Goal: Task Accomplishment & Management: Use online tool/utility

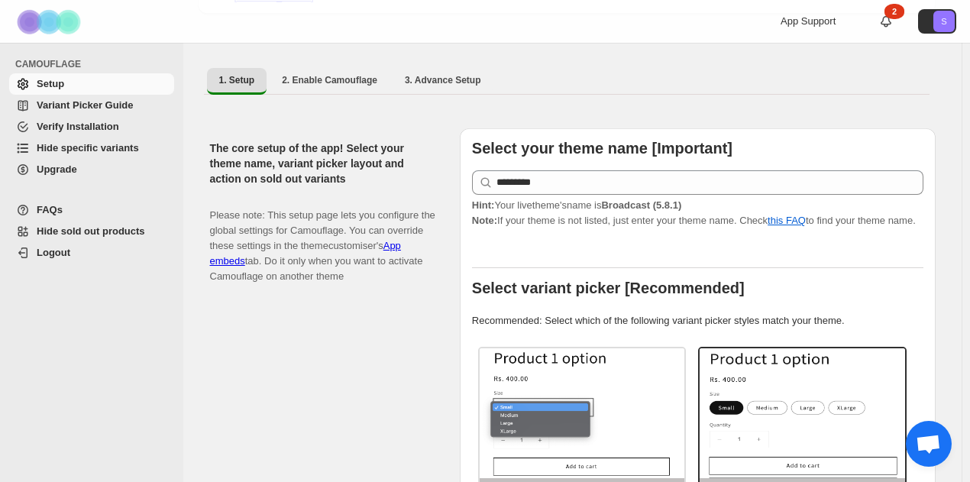
scroll to position [153, 0]
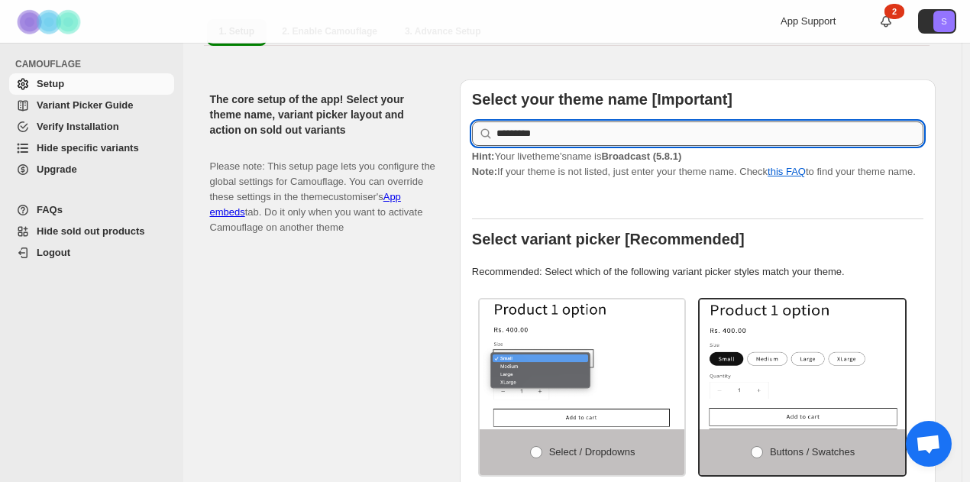
click at [641, 129] on input "*********" at bounding box center [709, 133] width 427 height 24
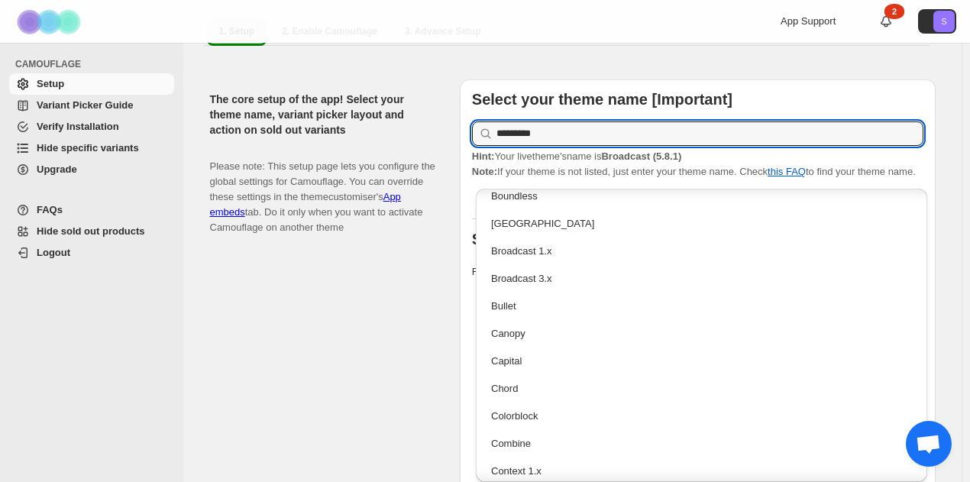
scroll to position [382, 0]
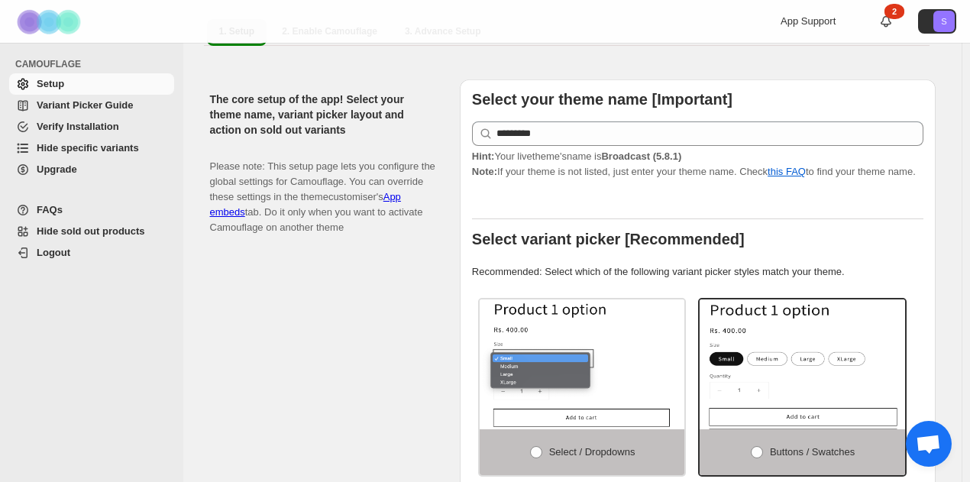
click at [434, 268] on div "The core setup of the app! Select your theme name, variant picker layout and ac…" at bounding box center [328, 396] width 237 height 634
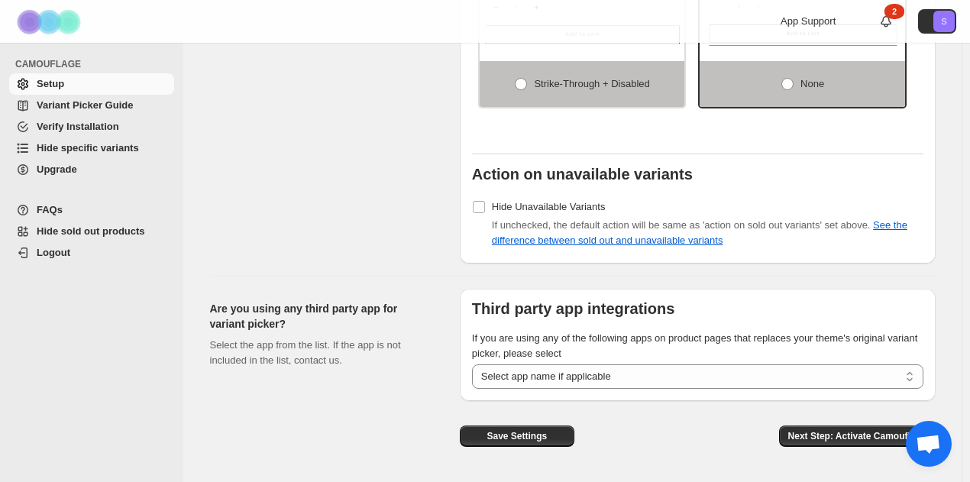
scroll to position [1278, 0]
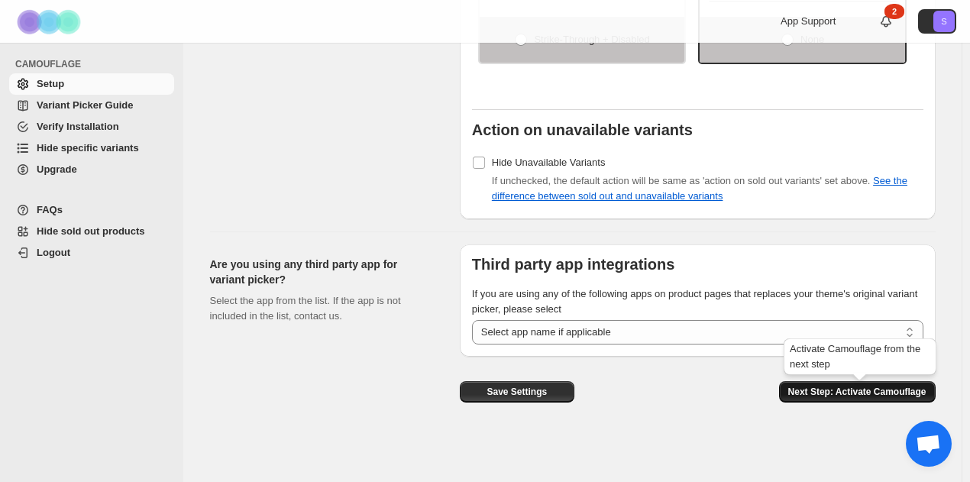
click at [815, 397] on span "Next Step: Activate Camouflage" at bounding box center [857, 392] width 138 height 12
select select "**********"
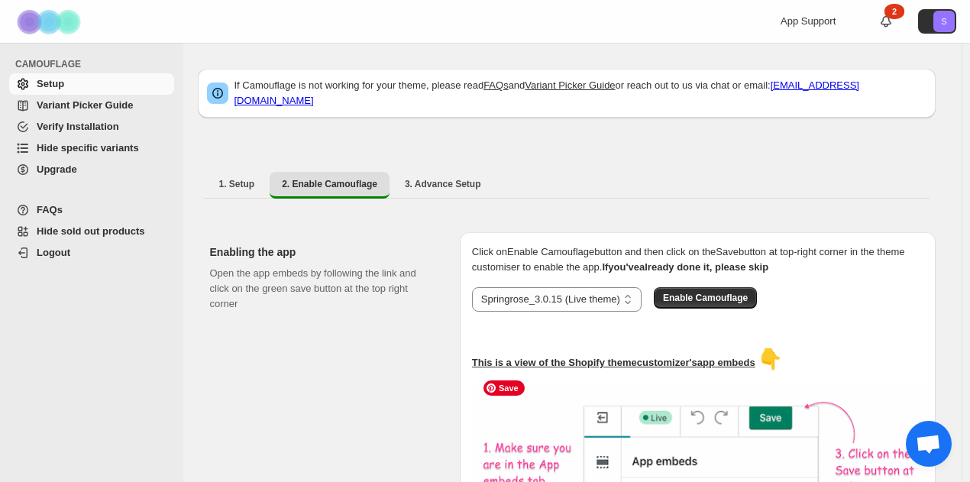
click at [233, 165] on div "1. Setup 2. Enable Camouflage 3. Advance Setup More views 1. Setup 2. Enable Ca…" at bounding box center [567, 185] width 738 height 40
click at [238, 178] on span "1. Setup" at bounding box center [237, 184] width 36 height 12
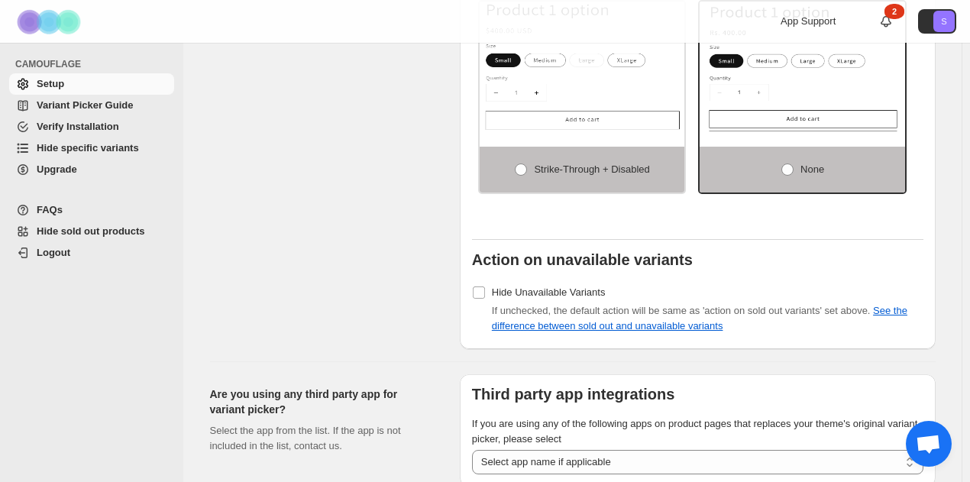
scroll to position [1278, 0]
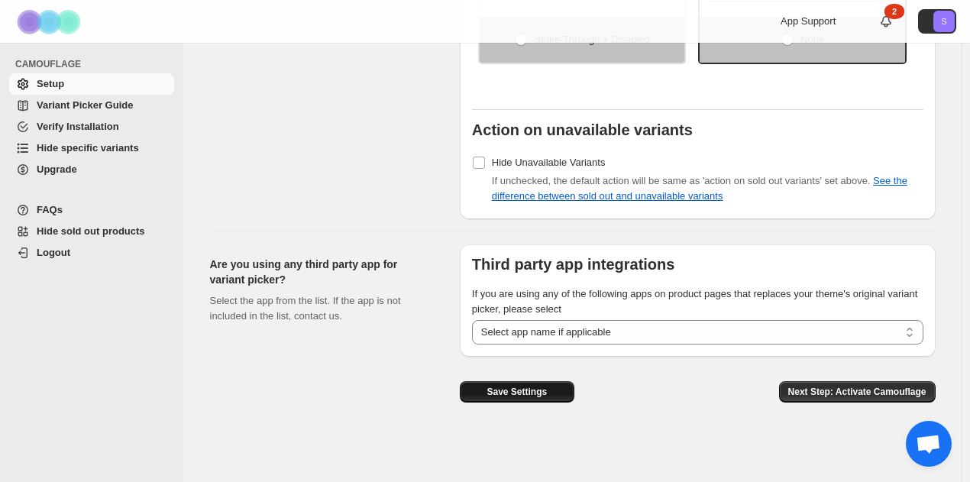
drag, startPoint x: 512, startPoint y: 392, endPoint x: 537, endPoint y: 396, distance: 26.2
click at [512, 392] on span "Save Settings" at bounding box center [516, 392] width 60 height 12
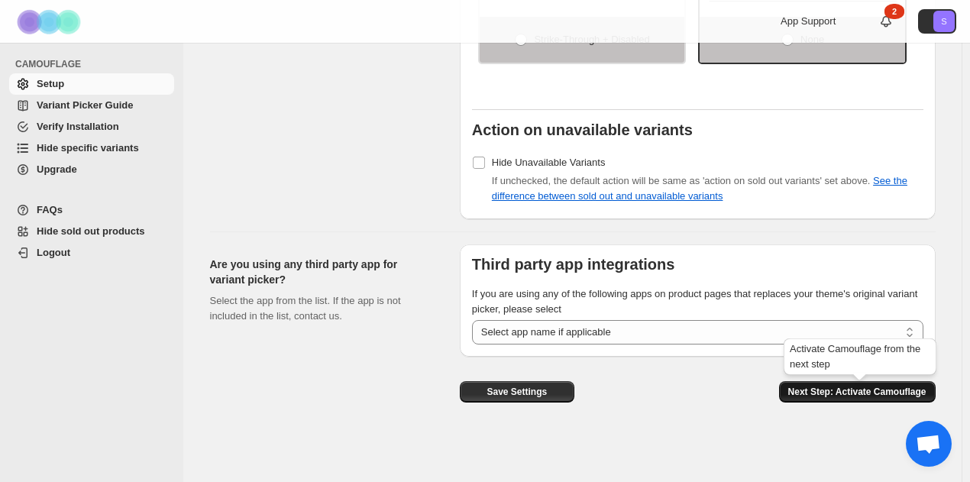
click at [805, 396] on span "Next Step: Activate Camouflage" at bounding box center [857, 392] width 138 height 12
select select "**********"
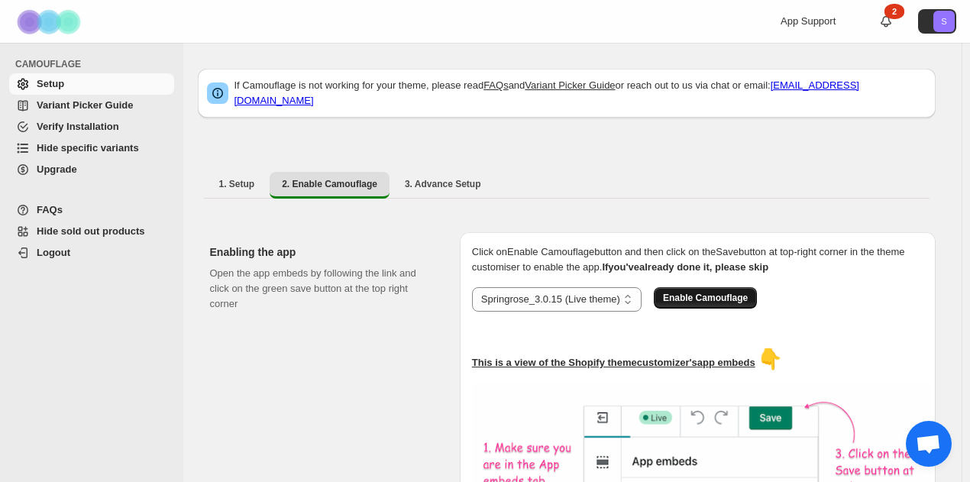
click at [710, 292] on span "Enable Camouflage" at bounding box center [705, 298] width 85 height 12
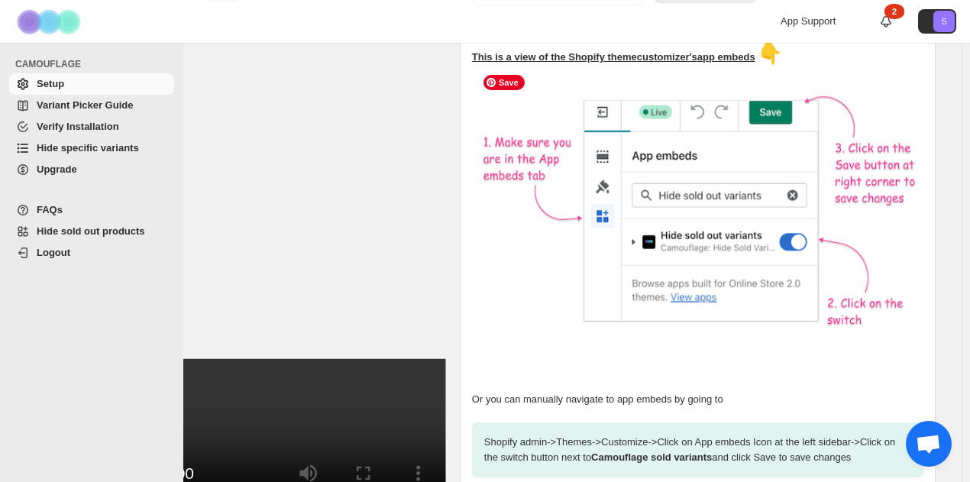
scroll to position [437, 0]
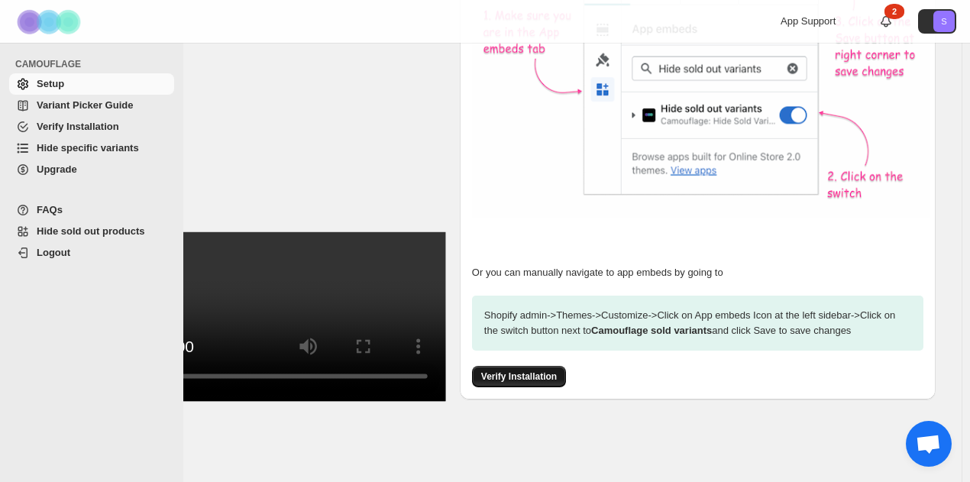
click at [547, 379] on span "Verify Installation" at bounding box center [519, 376] width 76 height 12
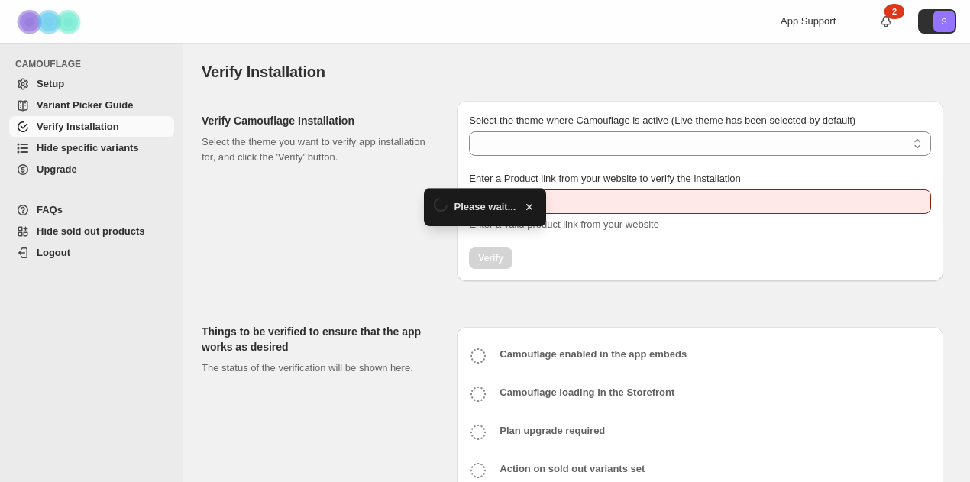
type input "**********"
select select "**********"
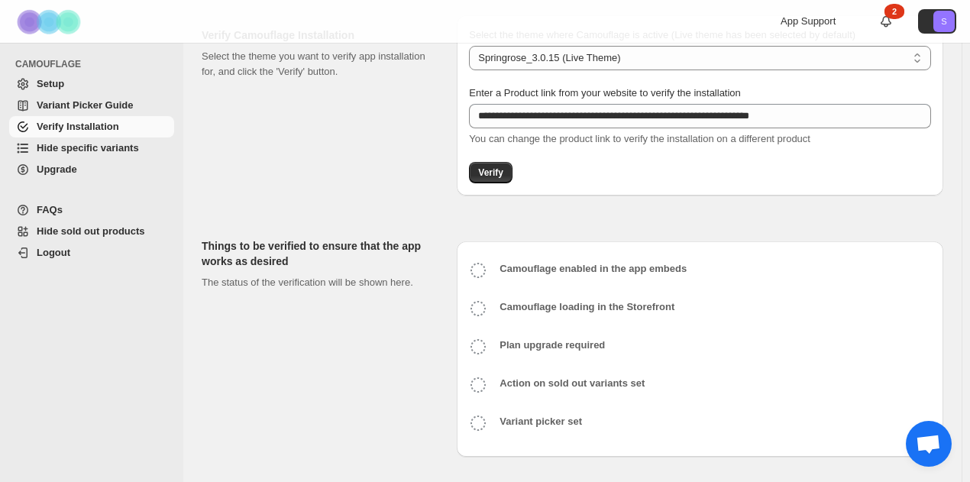
scroll to position [88, 0]
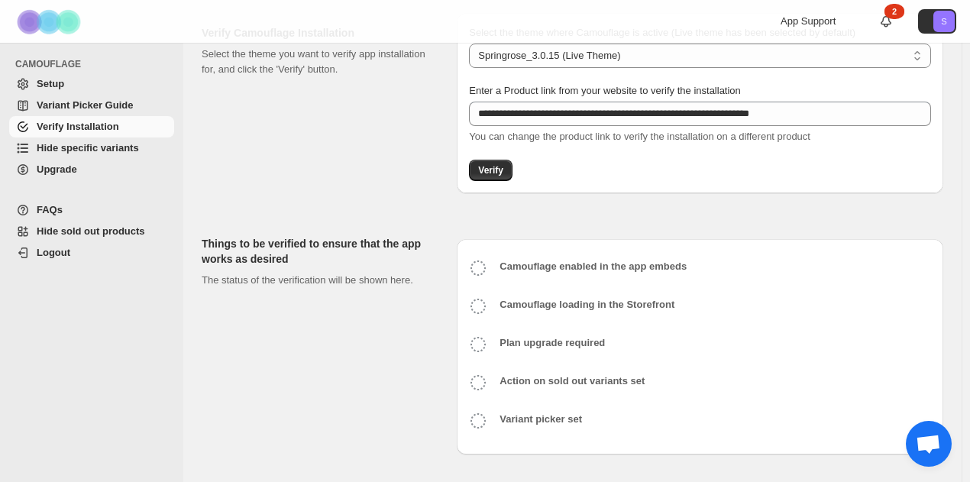
click at [536, 263] on b "Camouflage enabled in the app embeds" at bounding box center [592, 265] width 187 height 11
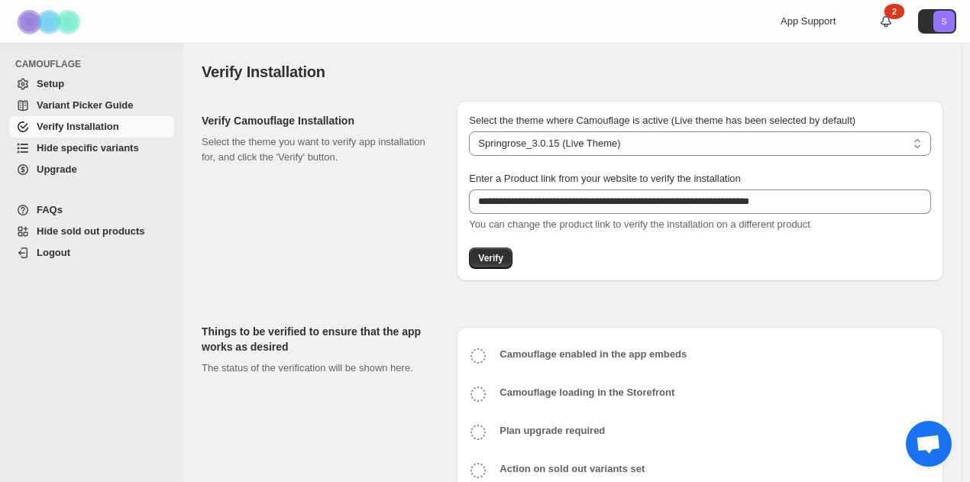
scroll to position [0, 0]
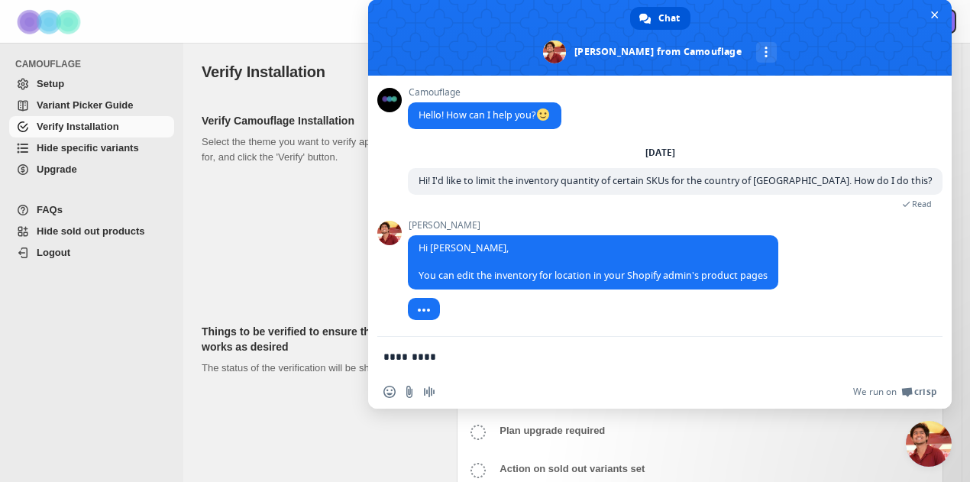
type textarea "**********"
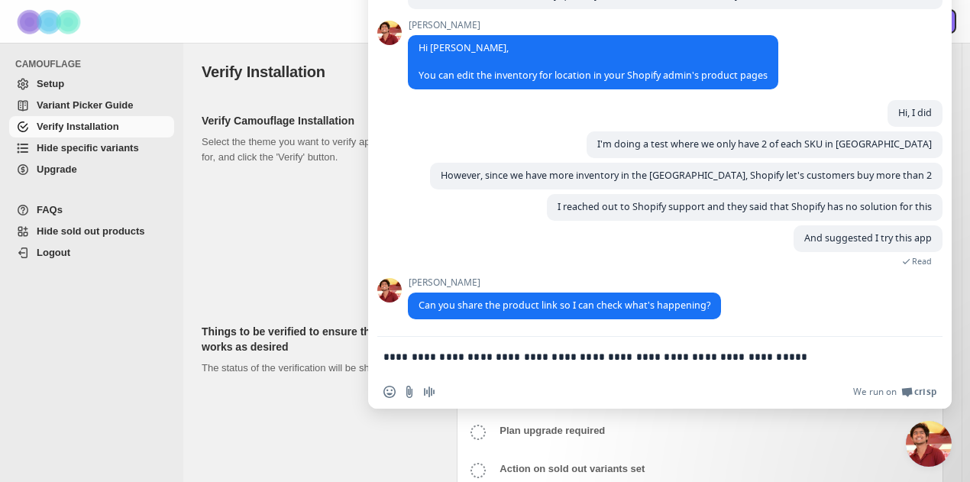
type textarea "**********"
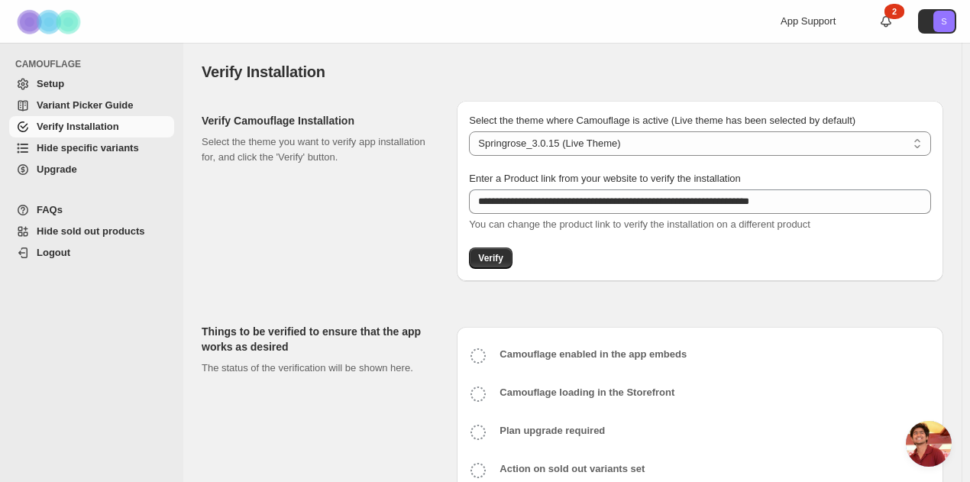
scroll to position [1487, 0]
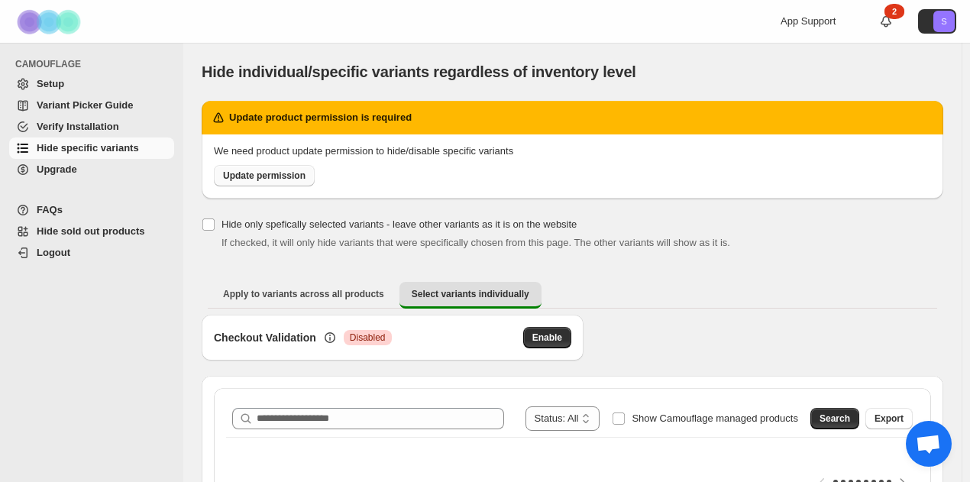
click at [298, 169] on link "Update permission" at bounding box center [264, 175] width 101 height 21
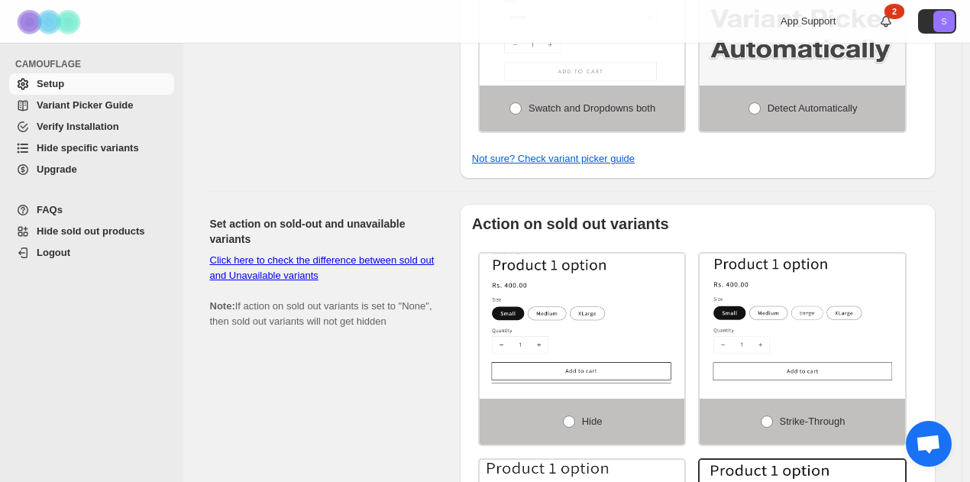
scroll to position [763, 0]
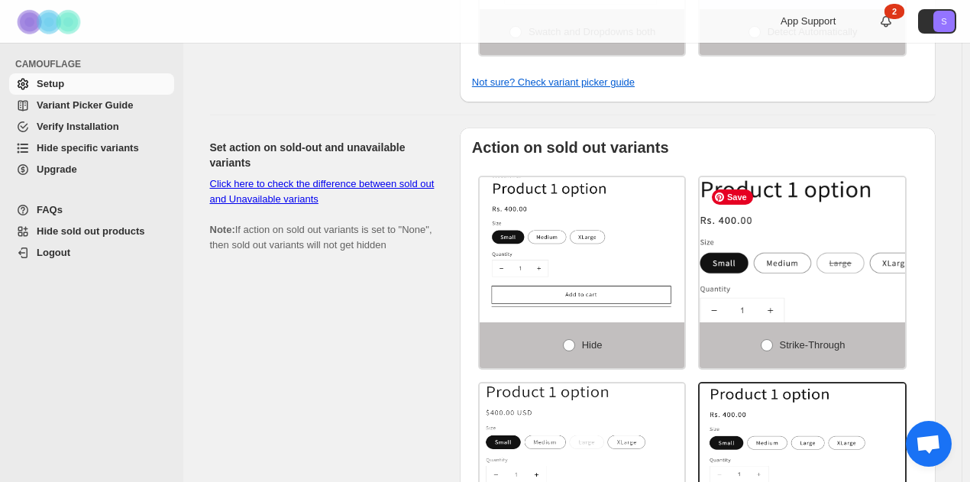
click at [854, 282] on img at bounding box center [833, 271] width 308 height 195
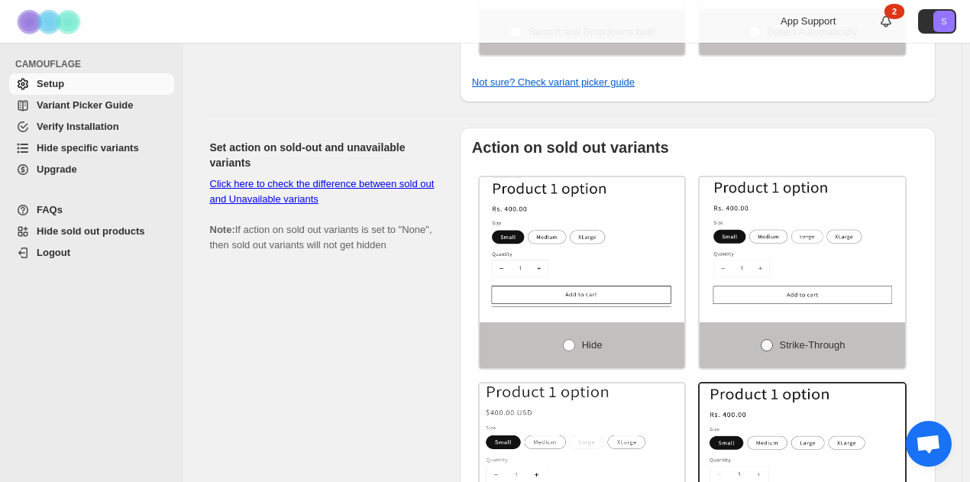
click at [785, 342] on span "Strike-through" at bounding box center [813, 344] width 66 height 15
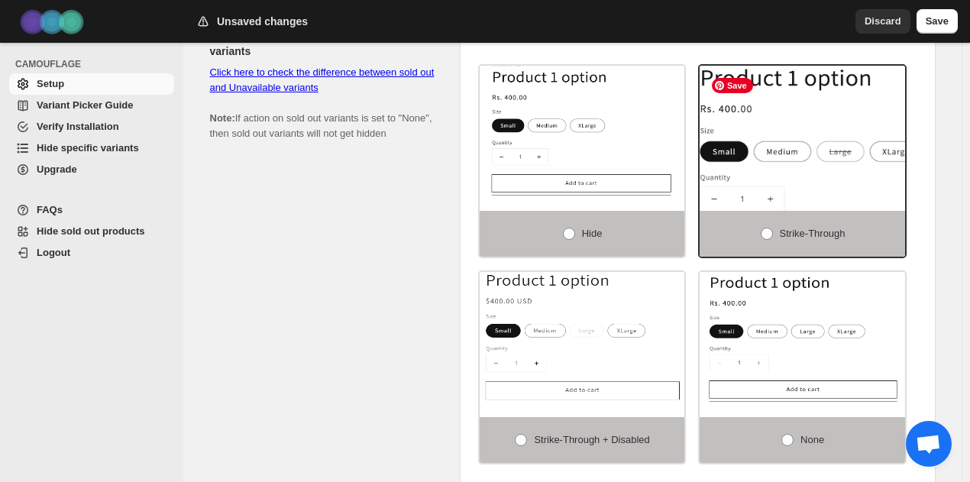
scroll to position [916, 0]
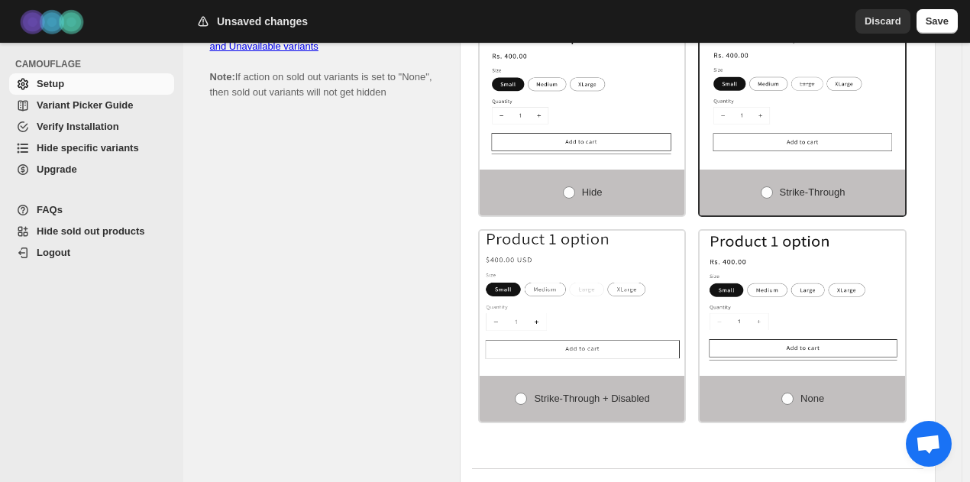
click at [959, 25] on div "Unsaved changes Discard Save" at bounding box center [576, 21] width 786 height 43
click at [941, 24] on span "Save" at bounding box center [936, 21] width 23 height 15
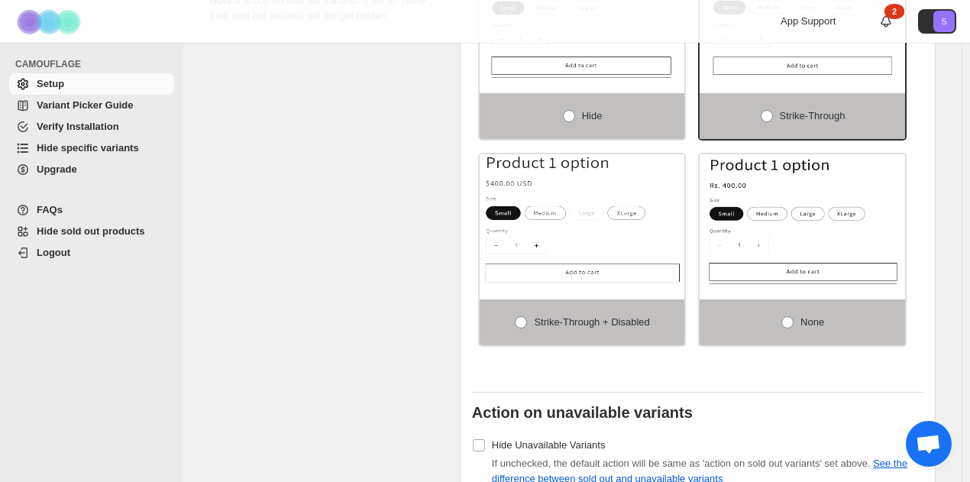
scroll to position [1278, 0]
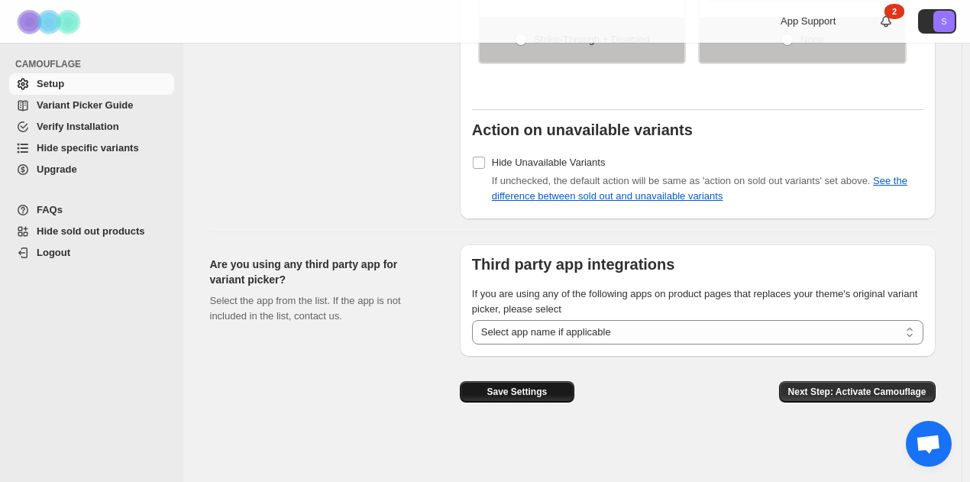
click at [554, 395] on button "Save Settings" at bounding box center [517, 391] width 115 height 21
click at [113, 147] on span "Hide specific variants" at bounding box center [88, 147] width 102 height 11
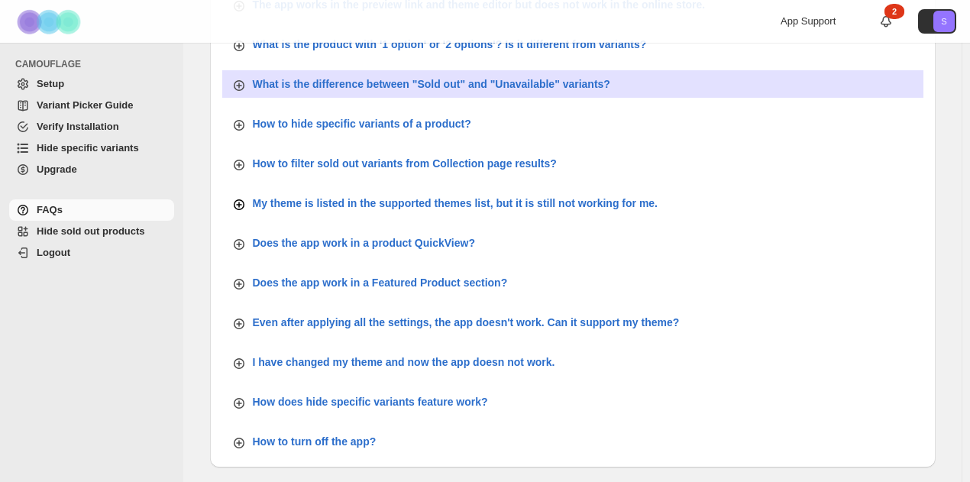
scroll to position [579, 0]
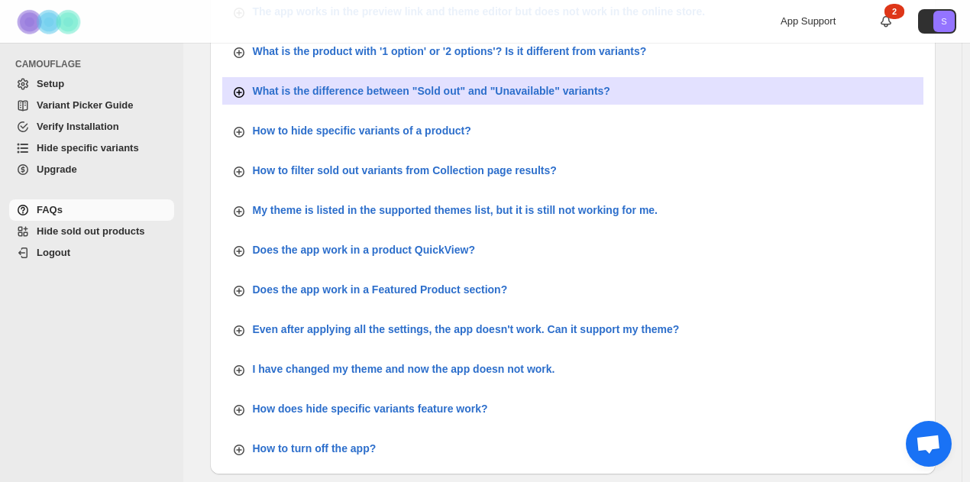
click at [373, 86] on p "What is the difference between "Sold out" and "Unavailable" variants?" at bounding box center [431, 90] width 357 height 15
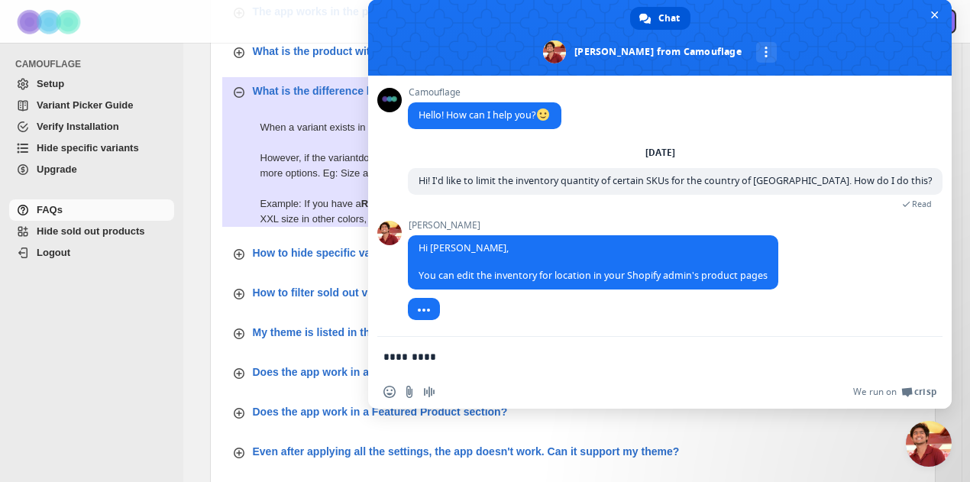
type textarea "**********"
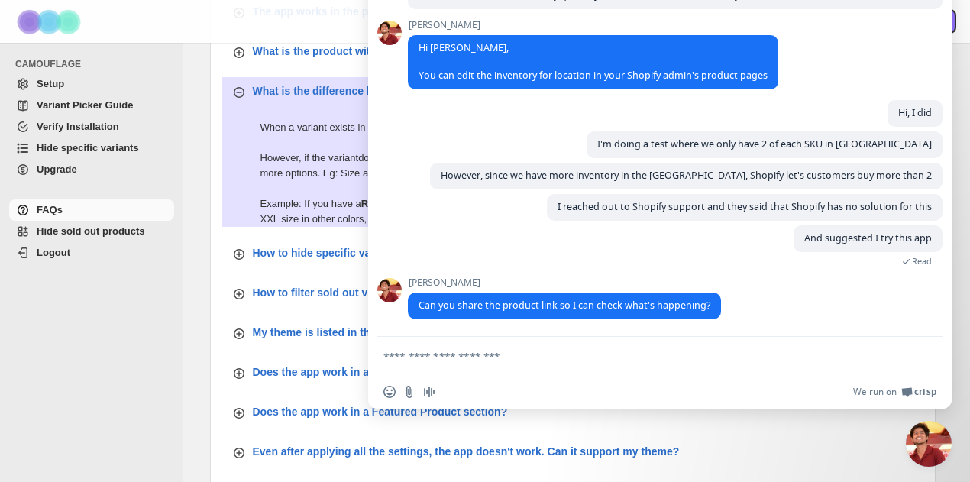
scroll to position [383, 0]
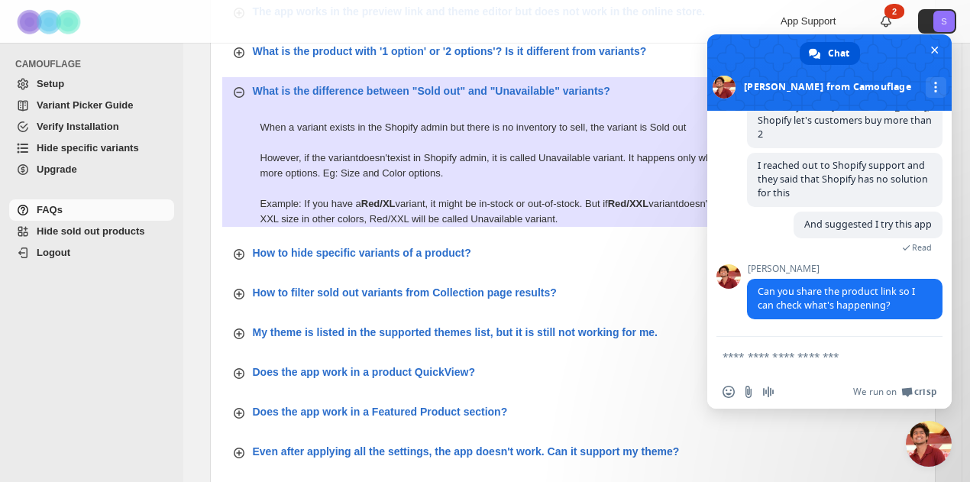
click at [790, 363] on form at bounding box center [812, 357] width 180 height 41
click at [783, 356] on textarea "Compose your message..." at bounding box center [812, 357] width 180 height 14
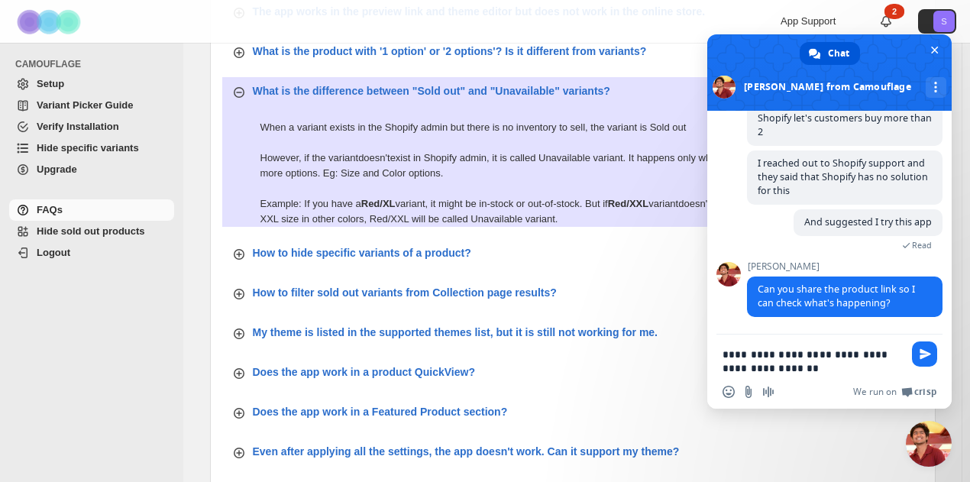
paste textarea "**********"
type textarea "**********"
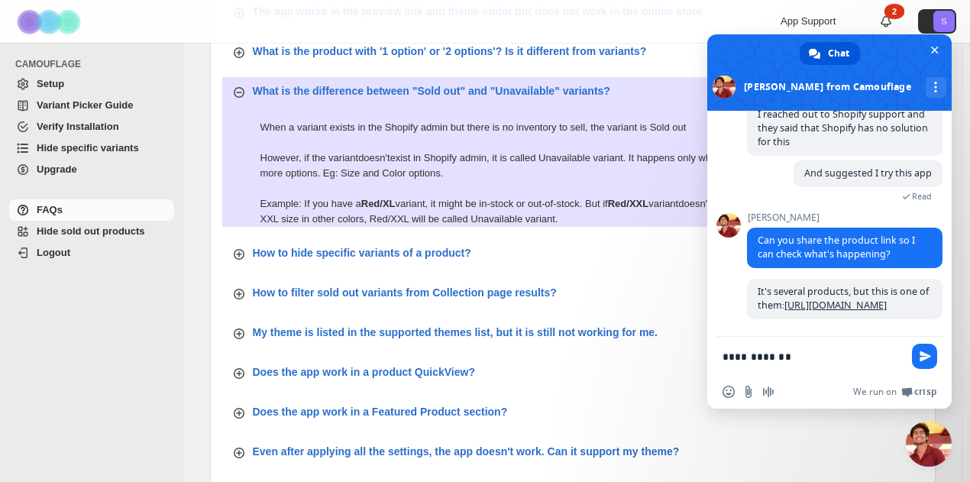
scroll to position [0, 0]
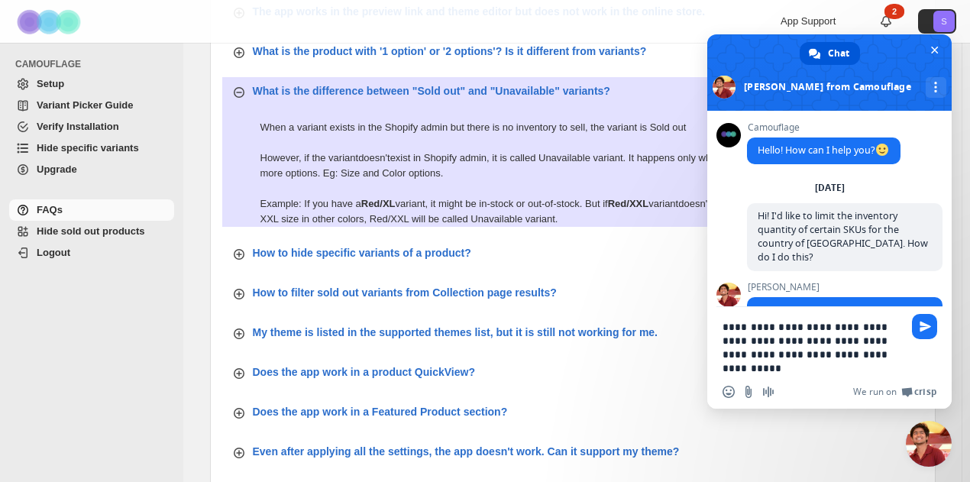
type textarea "**********"
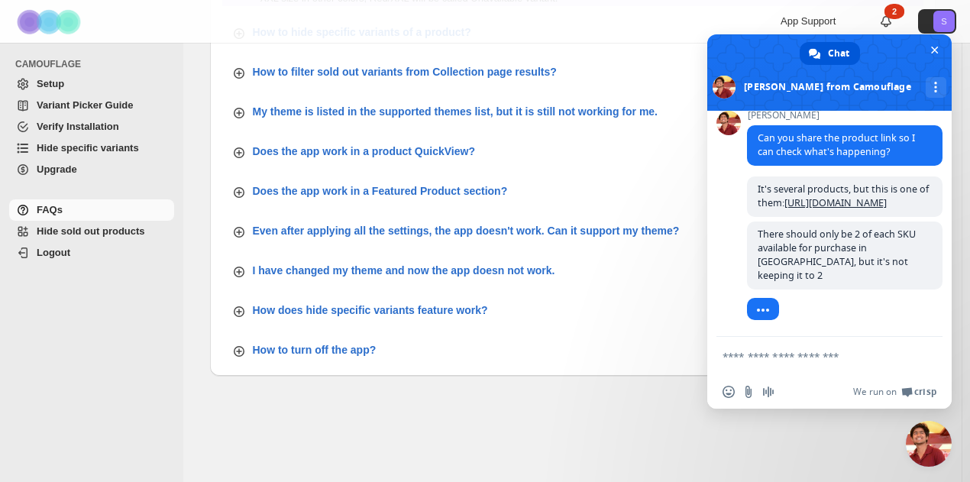
scroll to position [554, 0]
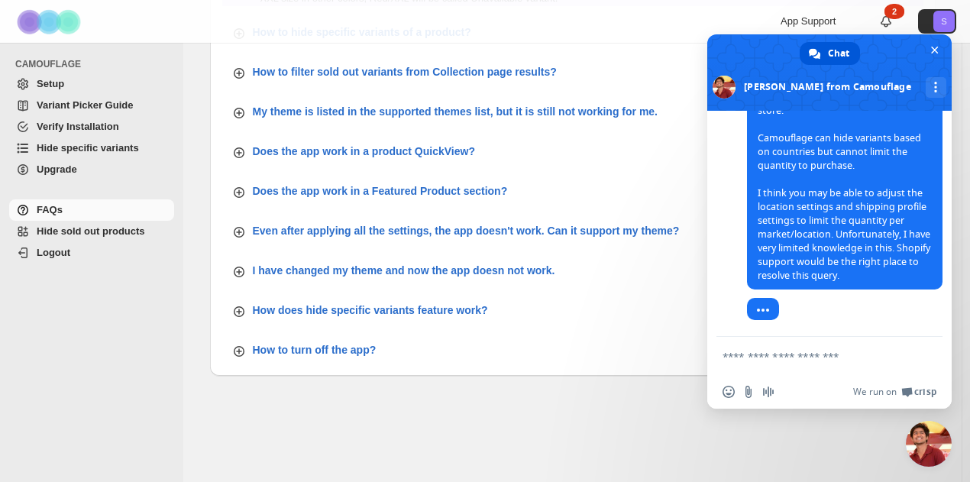
scroll to position [806, 0]
click at [834, 350] on textarea "Compose your message..." at bounding box center [812, 357] width 180 height 14
type textarea "**********"
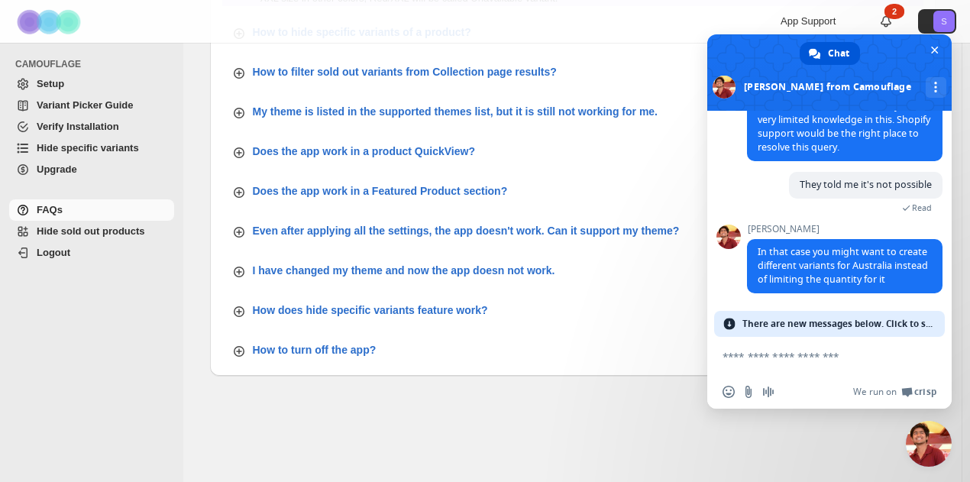
scroll to position [910, 0]
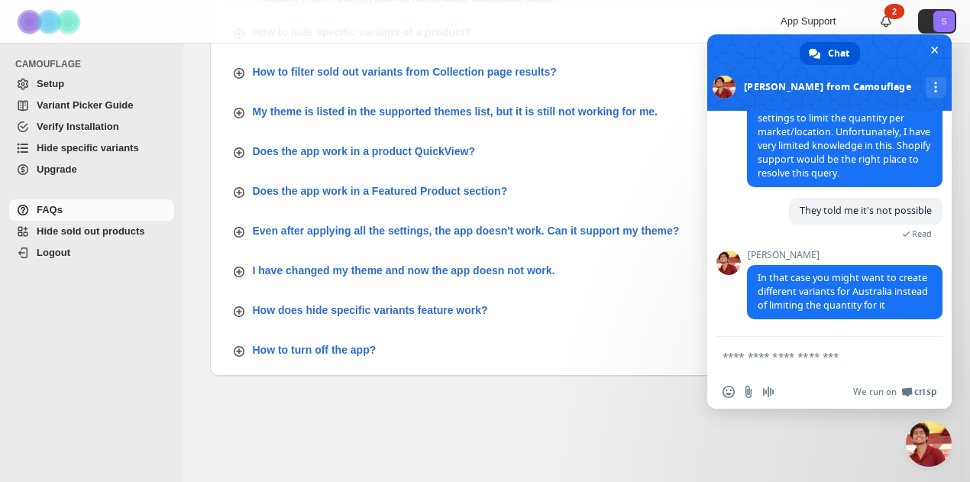
click at [814, 361] on textarea "Compose your message..." at bounding box center [812, 357] width 180 height 14
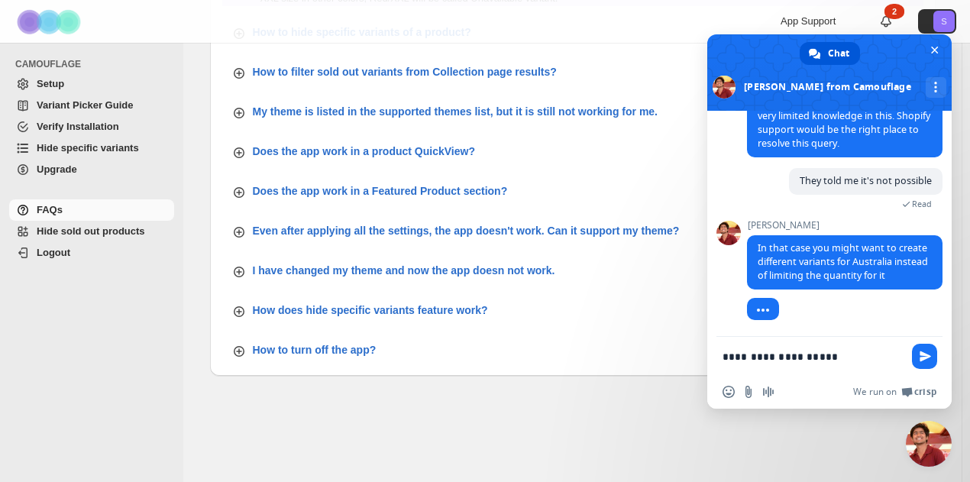
scroll to position [0, 0]
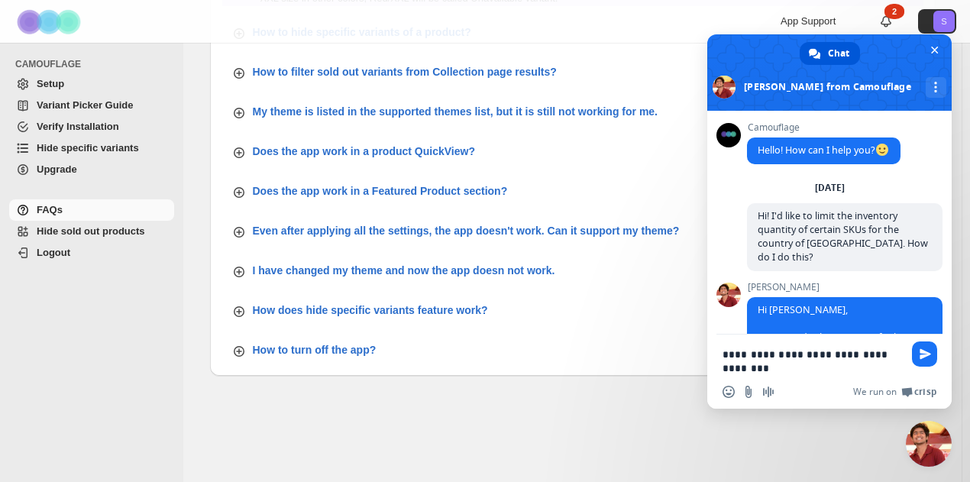
type textarea "**********"
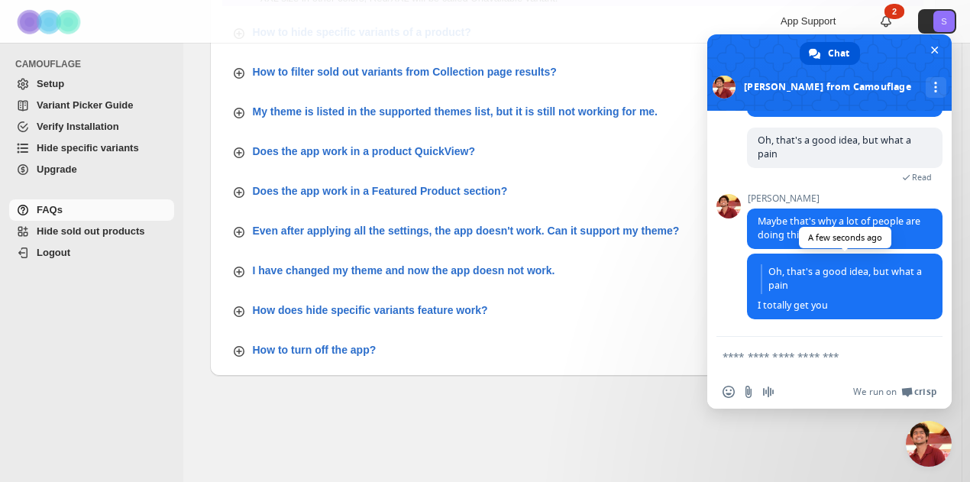
scroll to position [1101, 0]
click at [859, 357] on textarea "Compose your message..." at bounding box center [812, 357] width 180 height 14
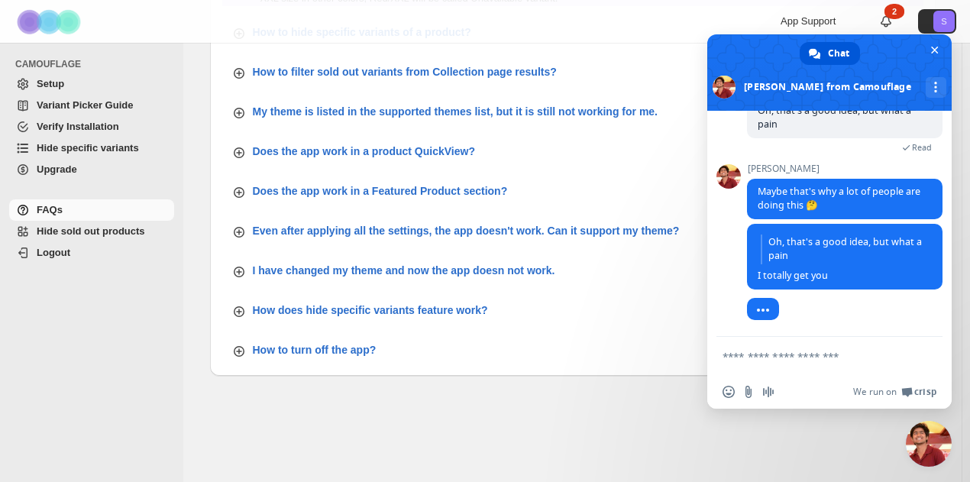
scroll to position [1130, 0]
click at [859, 357] on textarea "Compose your message..." at bounding box center [812, 357] width 180 height 14
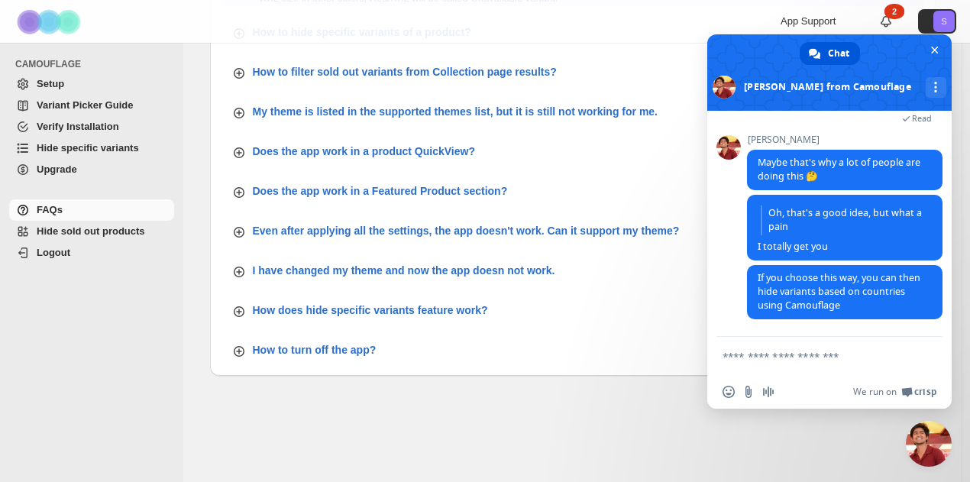
click at [834, 351] on textarea "Compose your message..." at bounding box center [812, 357] width 180 height 14
type textarea "*"
type textarea "**********"
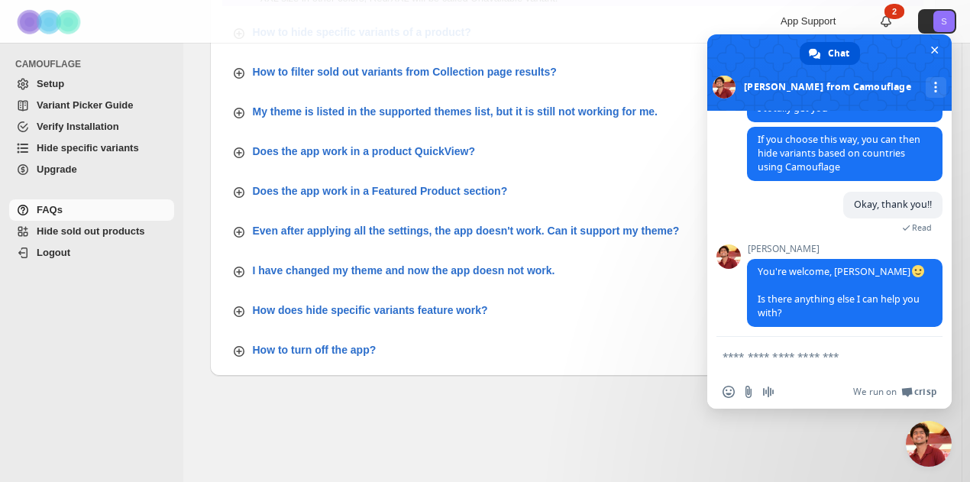
scroll to position [1295, 0]
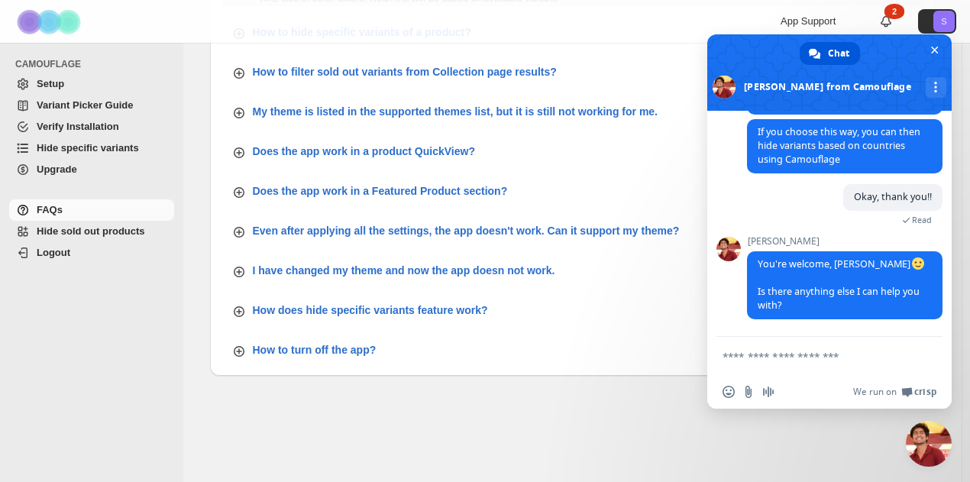
click at [870, 352] on textarea "Compose your message..." at bounding box center [812, 357] width 180 height 14
type textarea "*****"
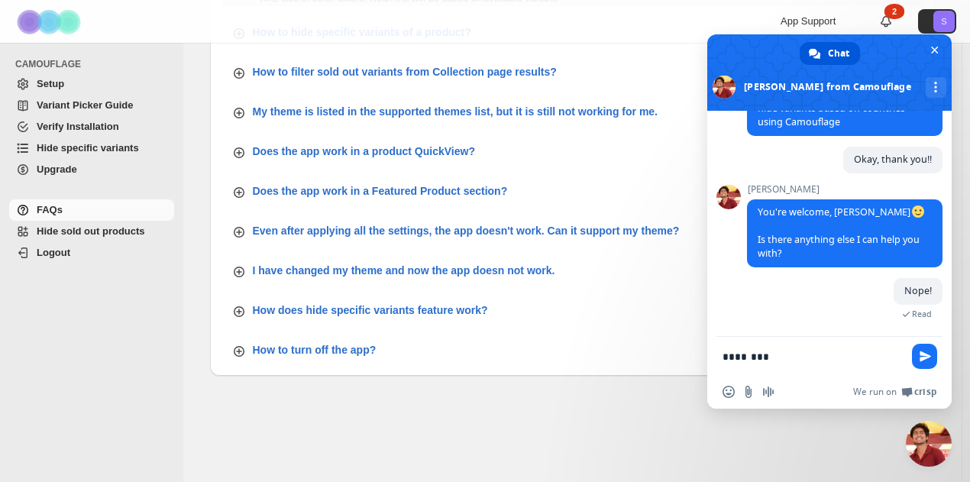
scroll to position [0, 0]
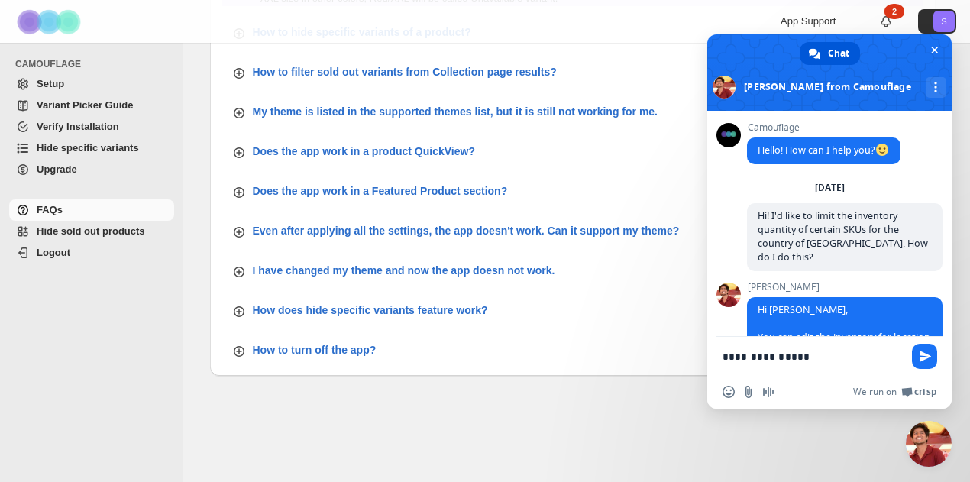
type textarea "**********"
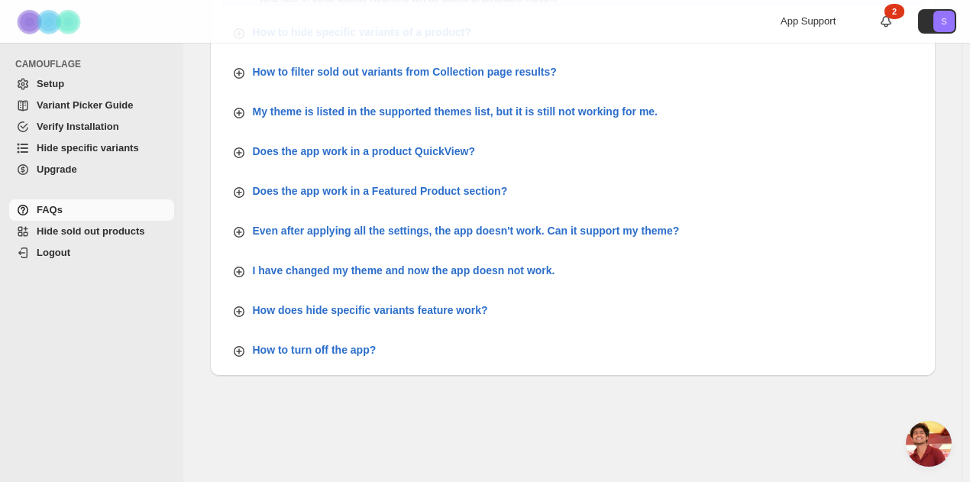
scroll to position [1487, 0]
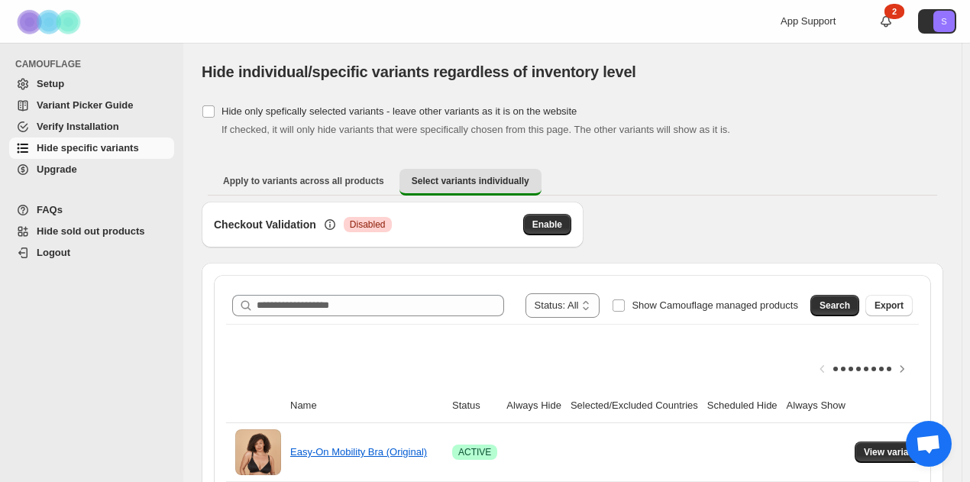
click at [373, 221] on span "Disabled" at bounding box center [368, 224] width 36 height 12
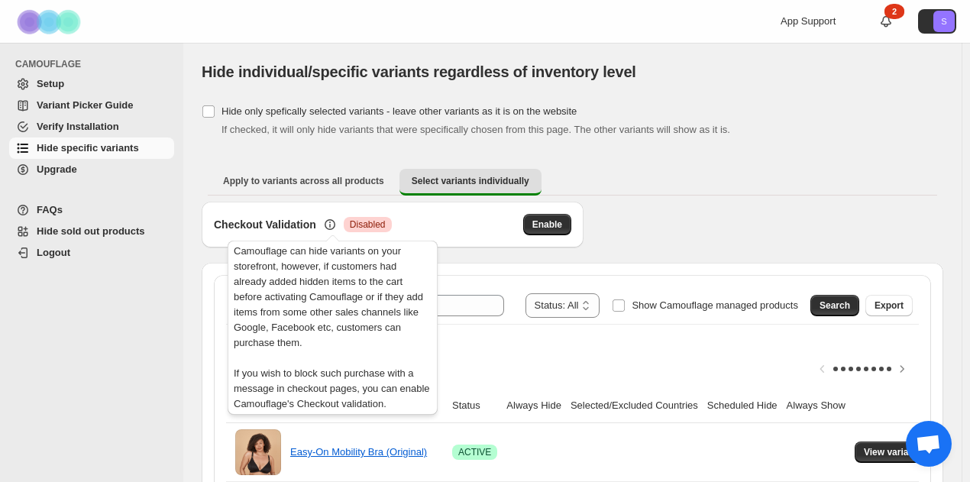
click at [335, 222] on icon at bounding box center [329, 224] width 11 height 11
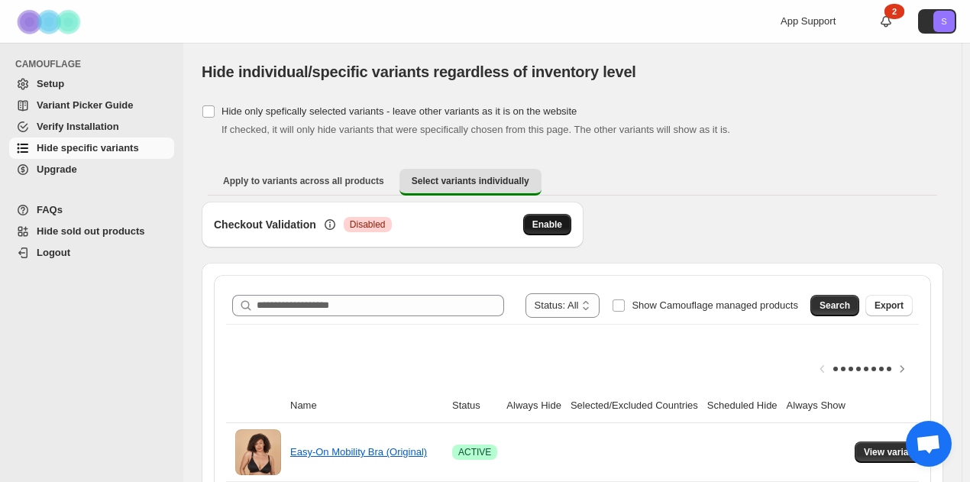
click at [560, 228] on span "Enable" at bounding box center [547, 224] width 30 height 12
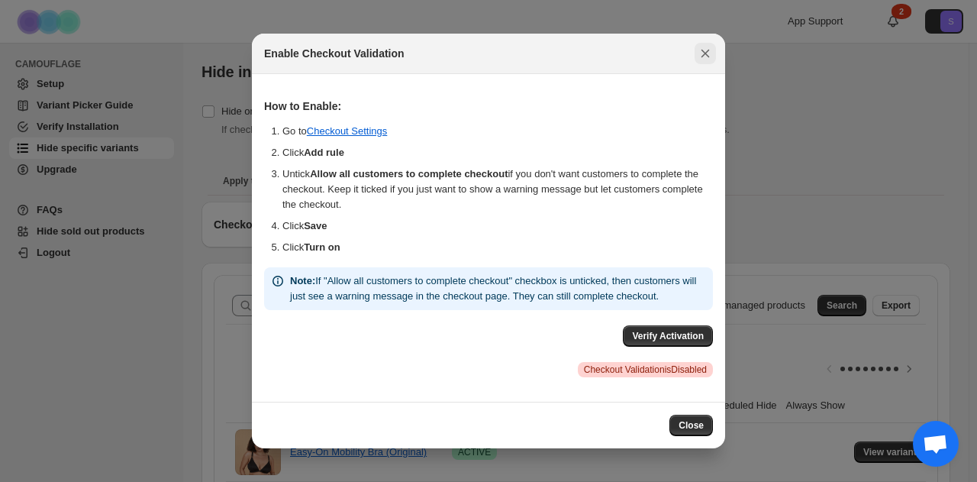
click at [702, 50] on icon "Close" at bounding box center [706, 54] width 8 height 8
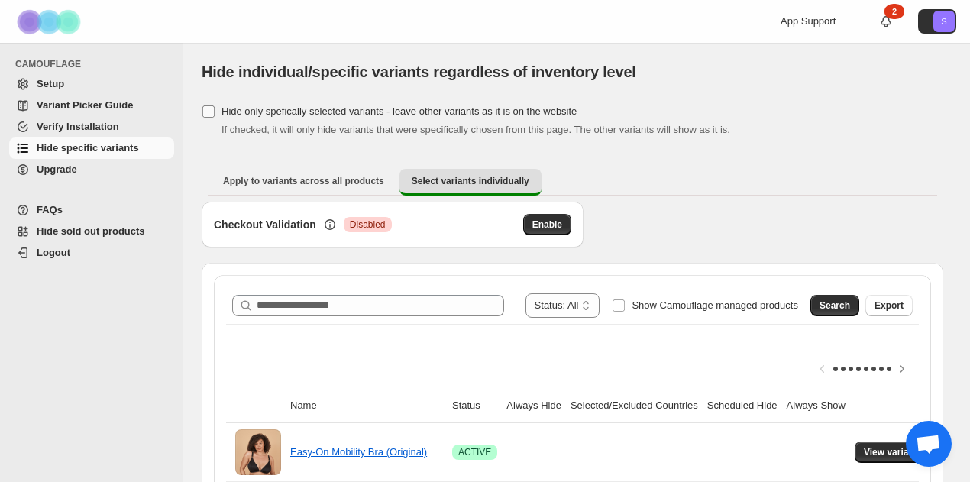
click at [222, 108] on span "Hide only spefically selected variants - leave other variants as it is on the w…" at bounding box center [398, 110] width 355 height 11
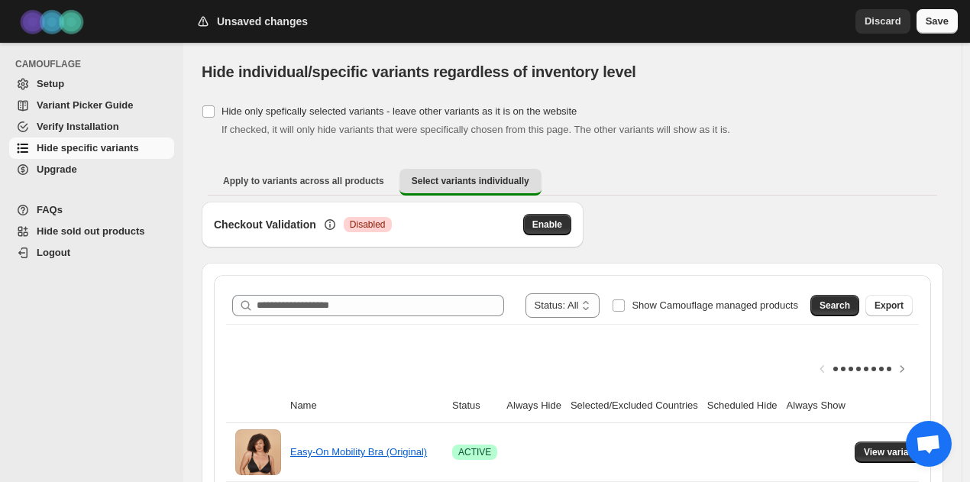
click at [943, 22] on span "Save" at bounding box center [936, 21] width 23 height 15
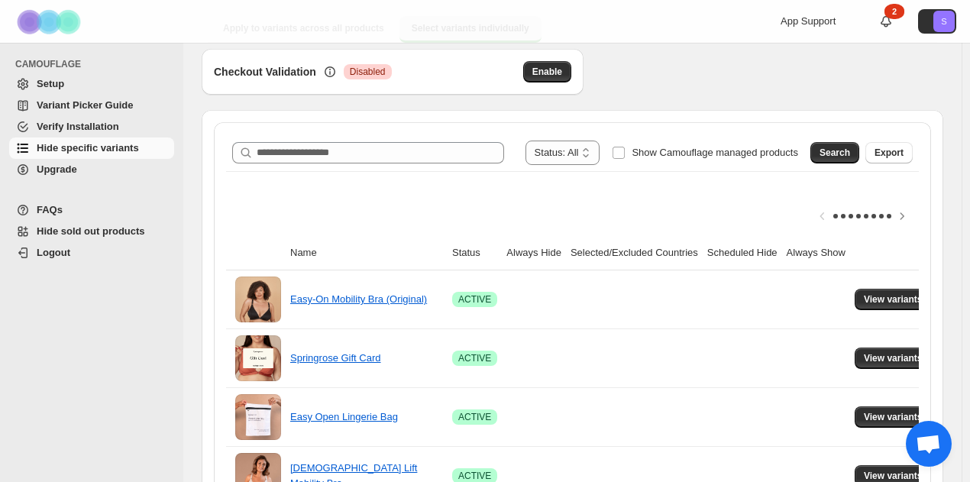
scroll to position [305, 0]
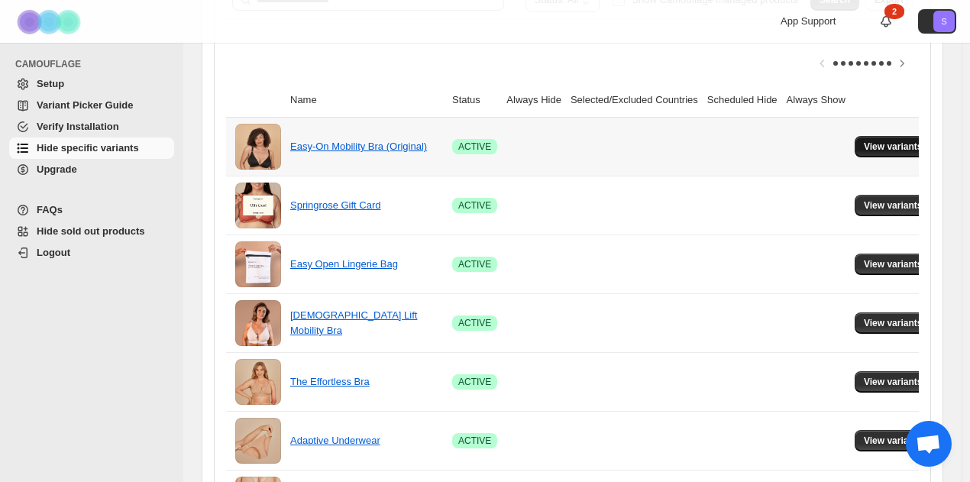
click at [907, 146] on span "View variants" at bounding box center [892, 146] width 59 height 12
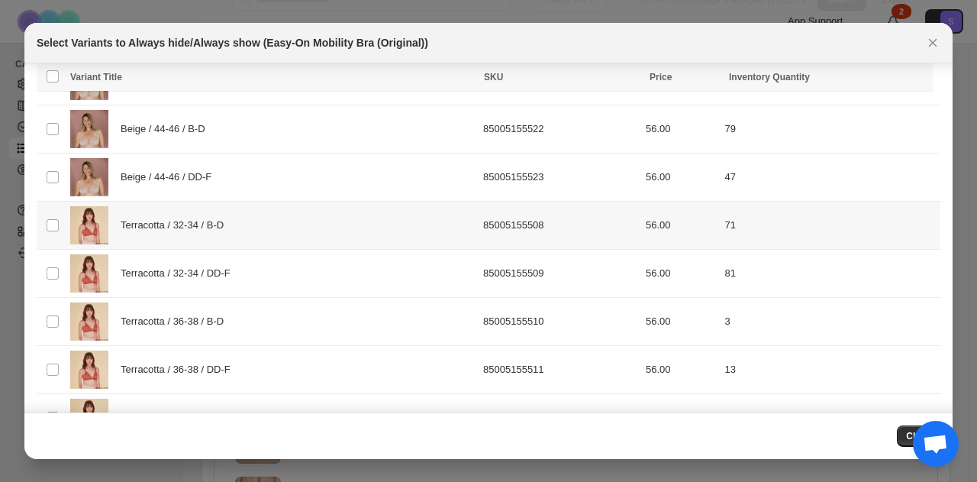
scroll to position [715, 0]
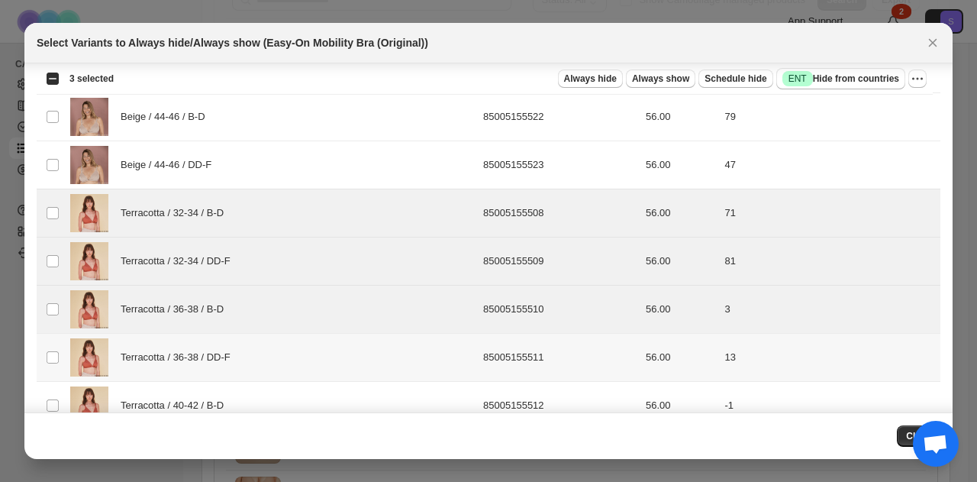
click at [56, 337] on td "Select product variant" at bounding box center [51, 358] width 29 height 48
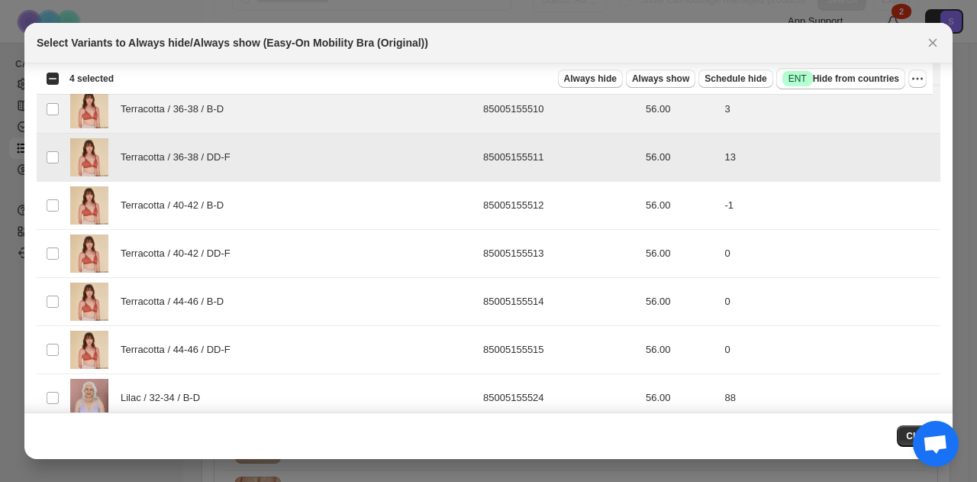
scroll to position [944, 0]
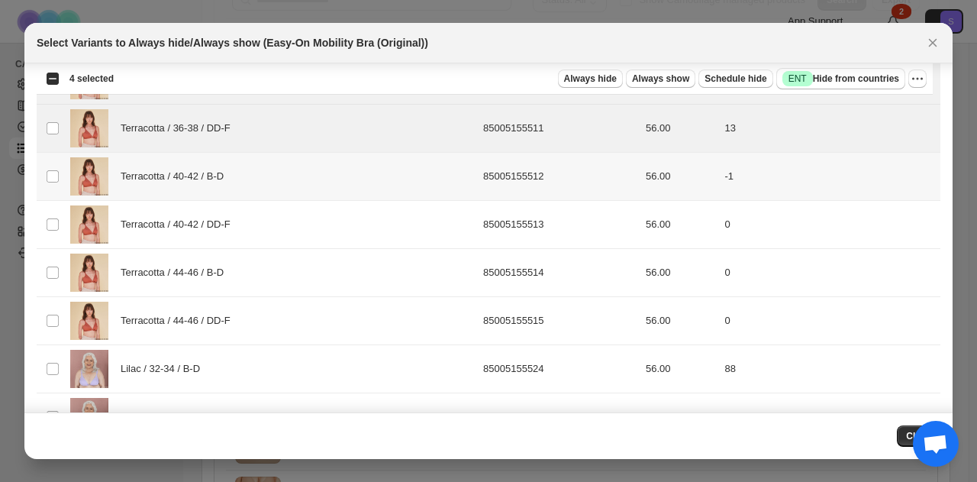
click at [47, 178] on td "Select product variant" at bounding box center [51, 177] width 29 height 48
click at [48, 230] on td "Select product variant" at bounding box center [51, 225] width 29 height 48
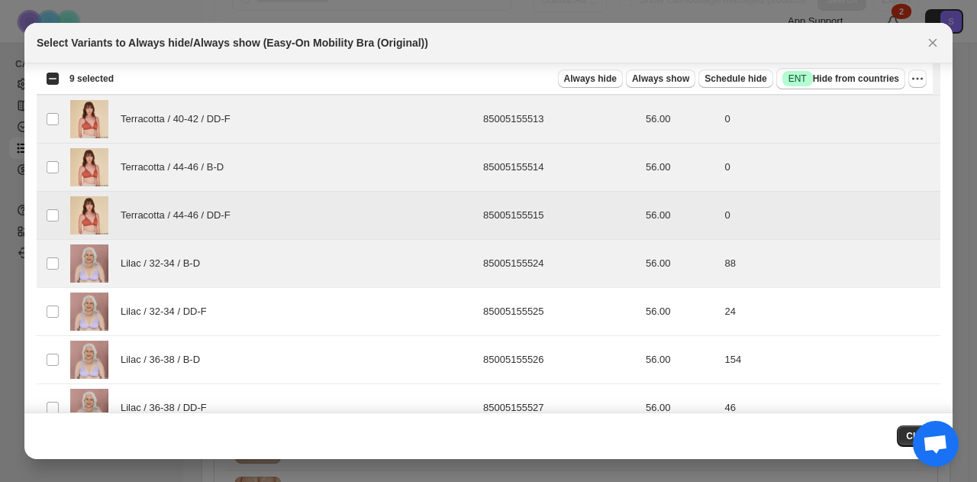
scroll to position [1096, 0]
click at [58, 257] on span ":r7:" at bounding box center [53, 264] width 14 height 14
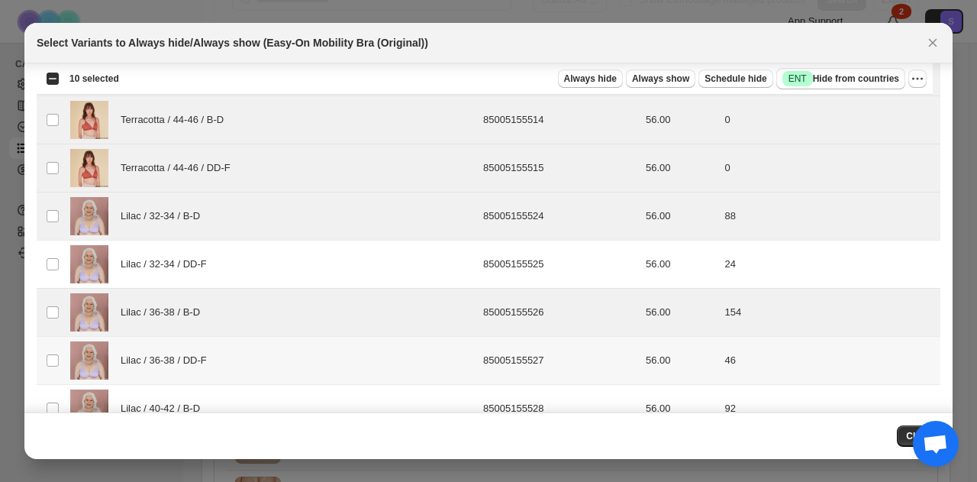
click at [52, 353] on span ":r7:" at bounding box center [53, 360] width 14 height 14
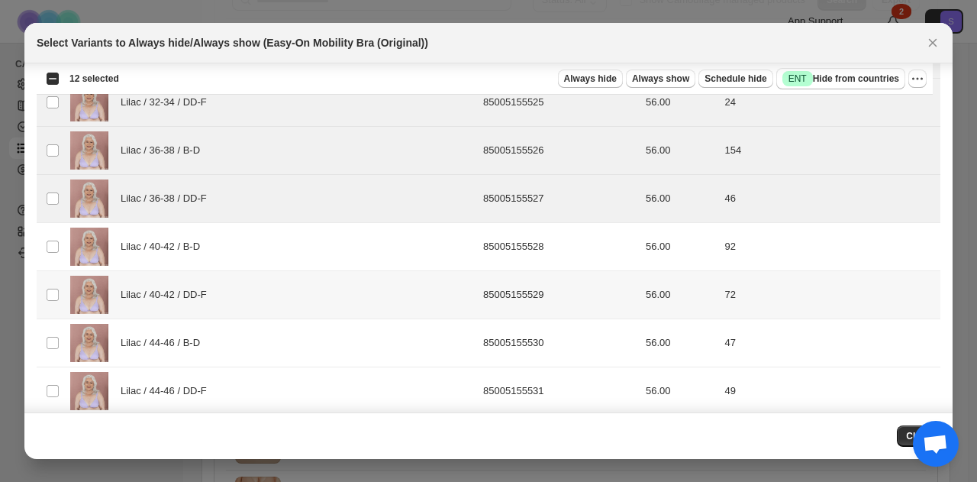
scroll to position [1264, 0]
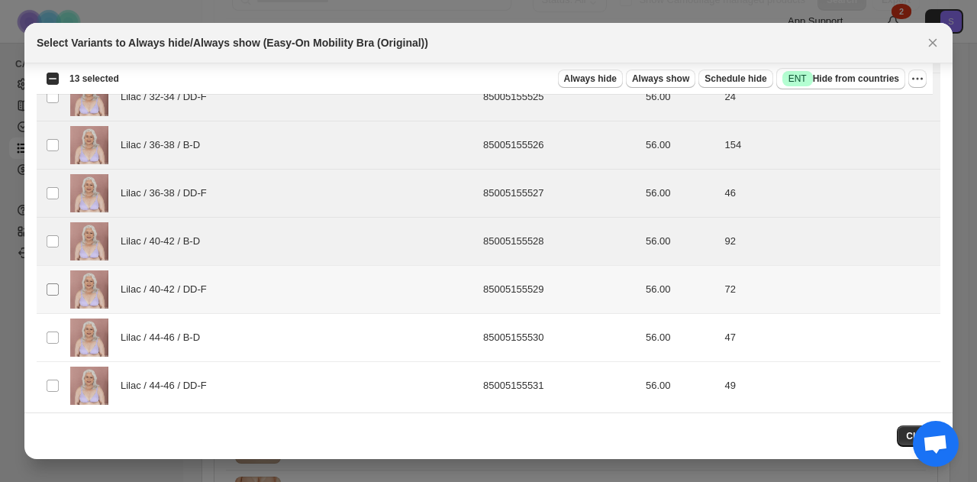
click at [46, 282] on span ":r7:" at bounding box center [53, 289] width 14 height 14
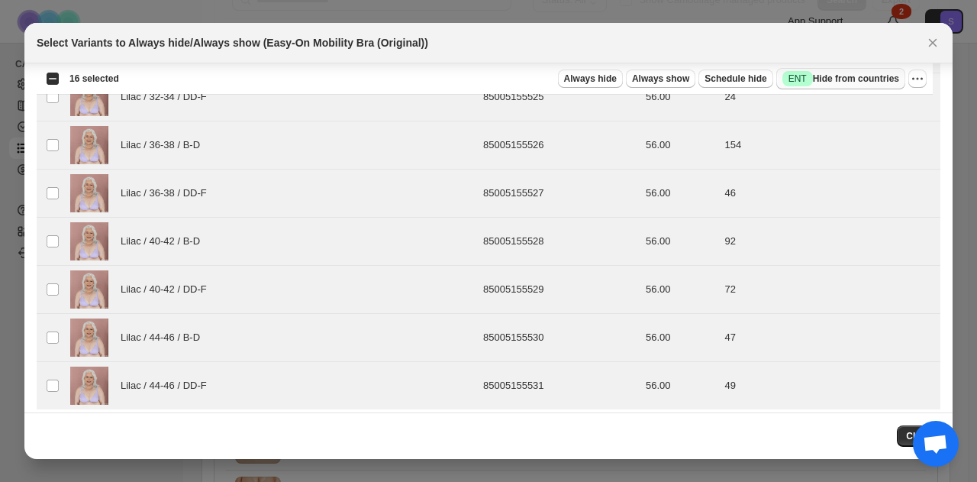
click at [882, 76] on span "Success ENT Hide from countries" at bounding box center [841, 78] width 117 height 15
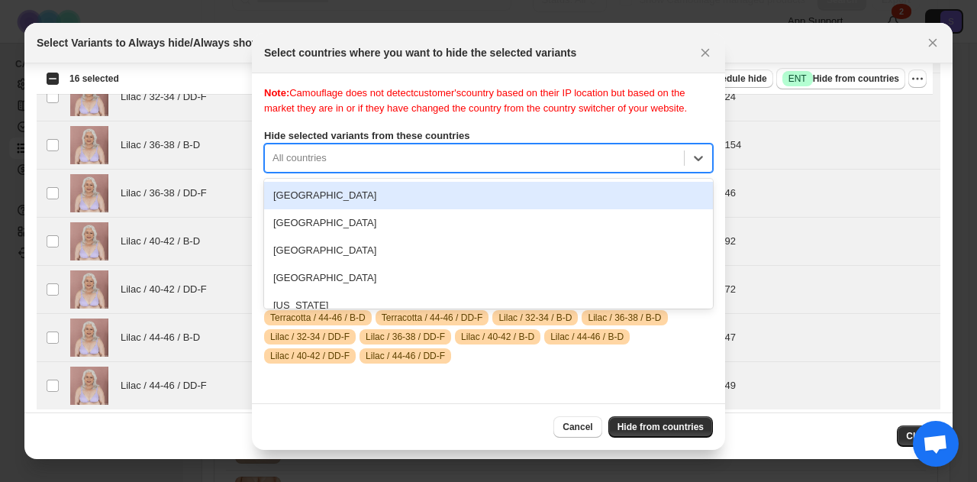
click at [416, 166] on div ":r1l:" at bounding box center [475, 158] width 404 height 18
type input "***"
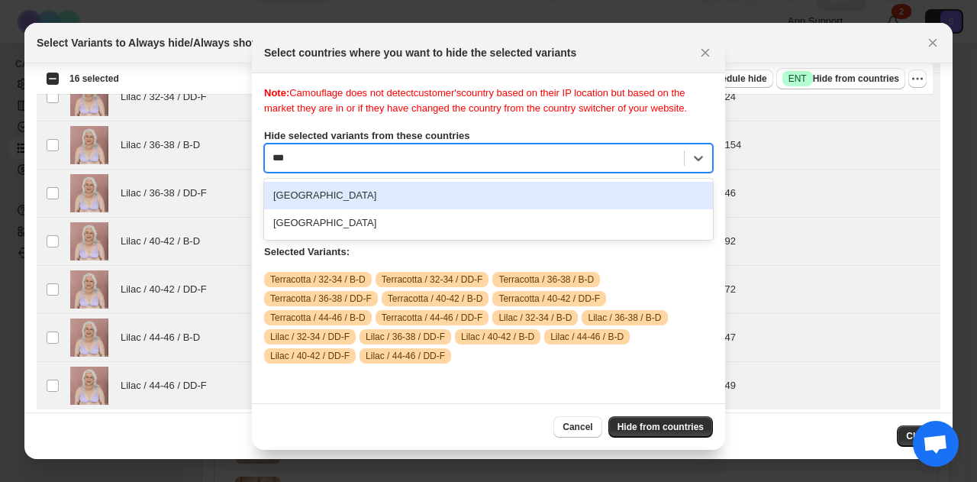
click at [360, 208] on div "[GEOGRAPHIC_DATA]" at bounding box center [488, 195] width 449 height 27
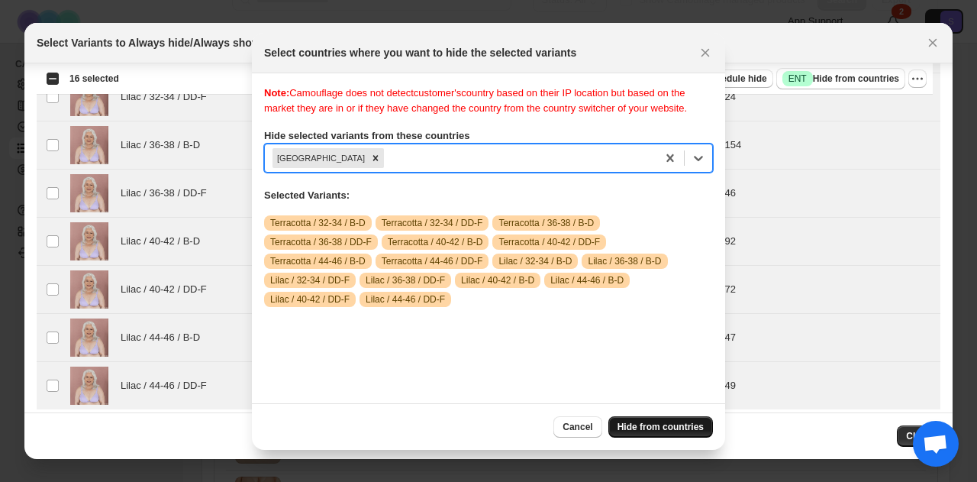
click at [695, 427] on span "Hide from countries" at bounding box center [661, 427] width 86 height 12
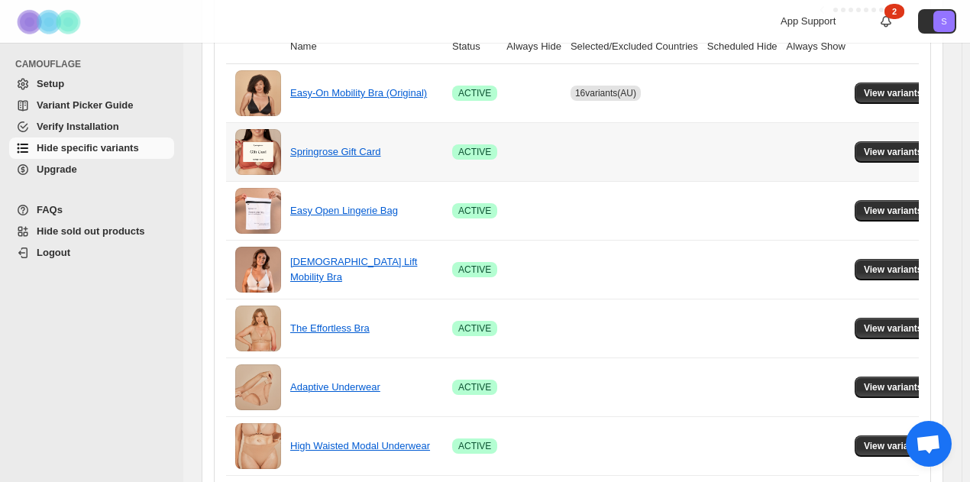
scroll to position [382, 0]
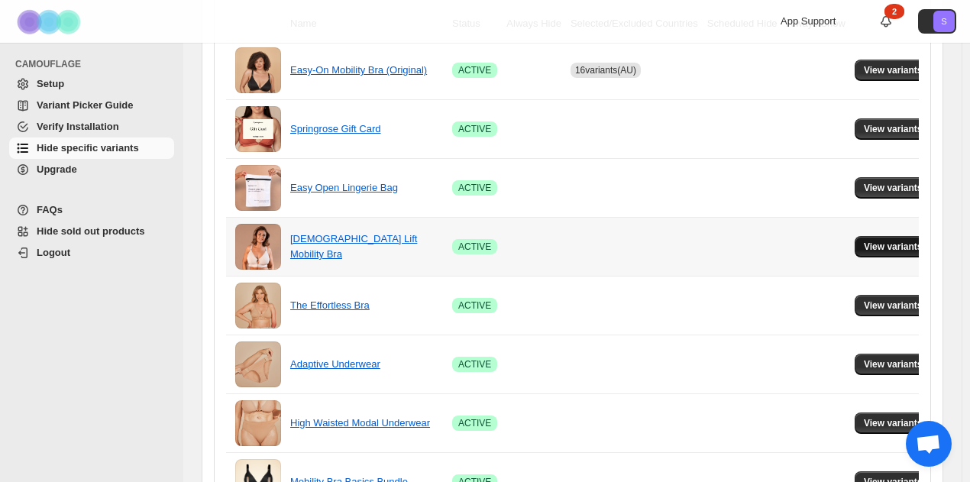
click at [902, 239] on button "View variants" at bounding box center [892, 246] width 77 height 21
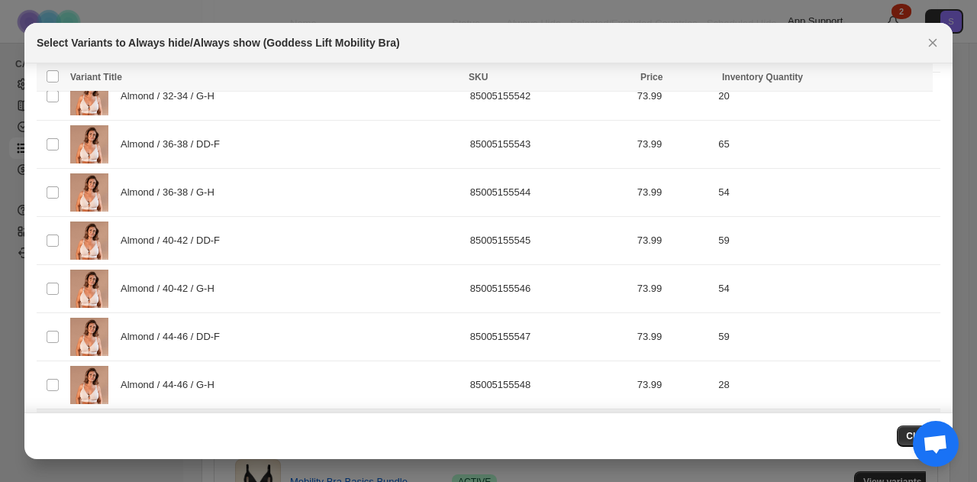
scroll to position [0, 0]
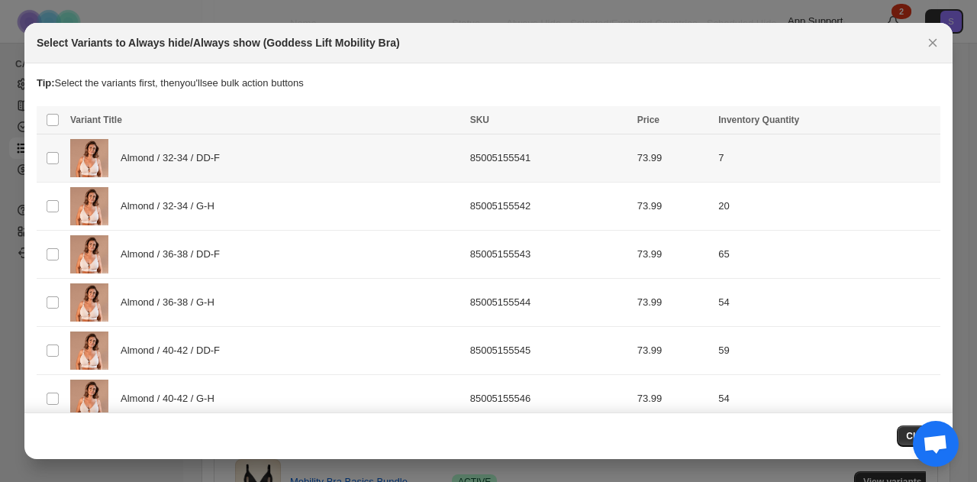
click at [63, 157] on td "Select product variant" at bounding box center [51, 158] width 29 height 48
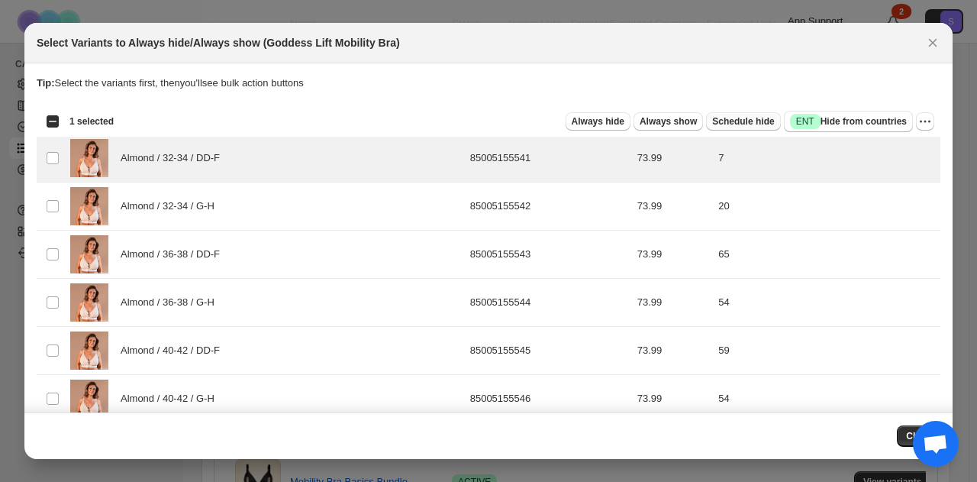
click at [722, 118] on span "Schedule hide" at bounding box center [743, 121] width 62 height 12
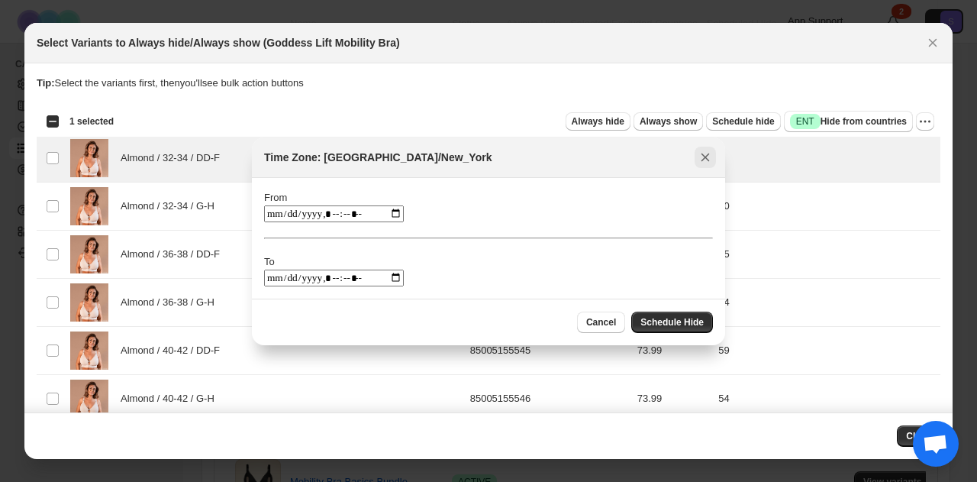
click at [709, 156] on icon "Close" at bounding box center [705, 157] width 15 height 15
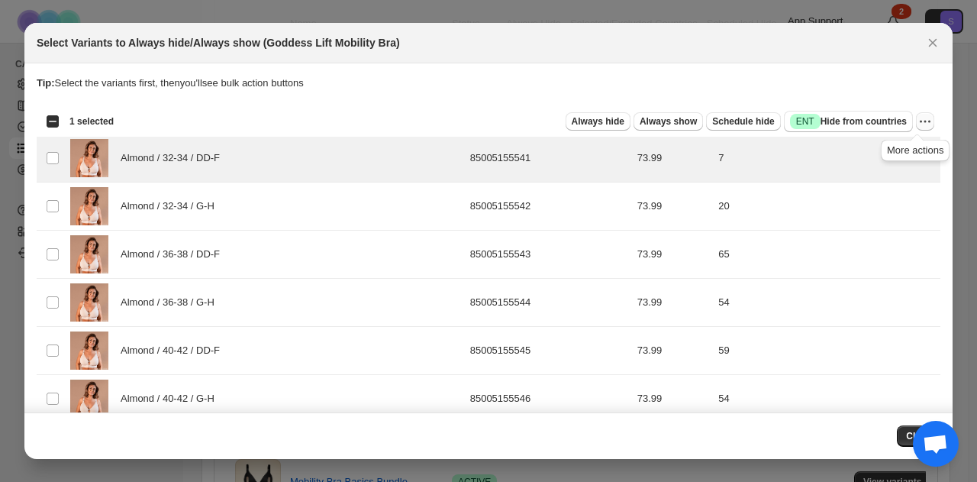
click at [925, 121] on icon "More actions" at bounding box center [925, 121] width 15 height 15
click at [867, 91] on div "Tip: Select the variants first, then you'll see bulk action buttons" at bounding box center [489, 91] width 904 height 31
click at [924, 43] on button "Close" at bounding box center [932, 42] width 21 height 21
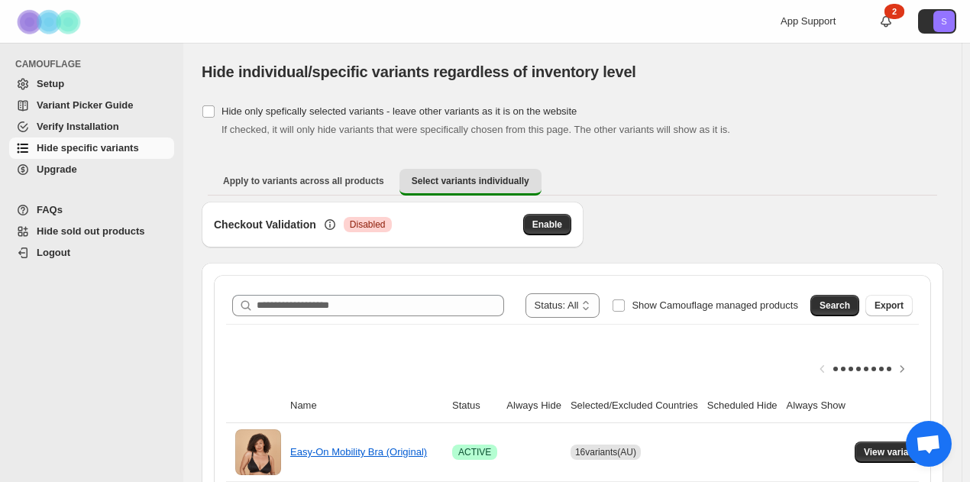
click at [832, 33] on div "App Support 2 S" at bounding box center [871, 21] width 182 height 43
click at [828, 24] on span "App Support" at bounding box center [807, 20] width 55 height 11
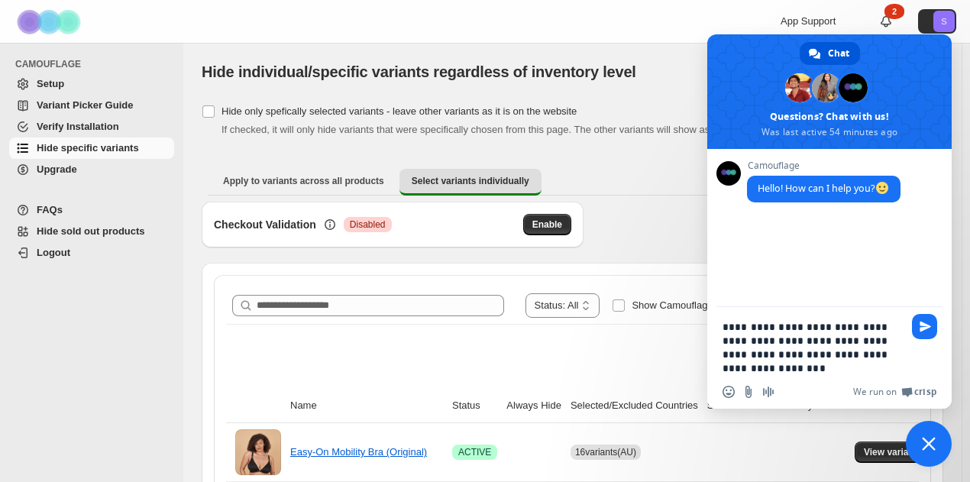
type textarea "**********"
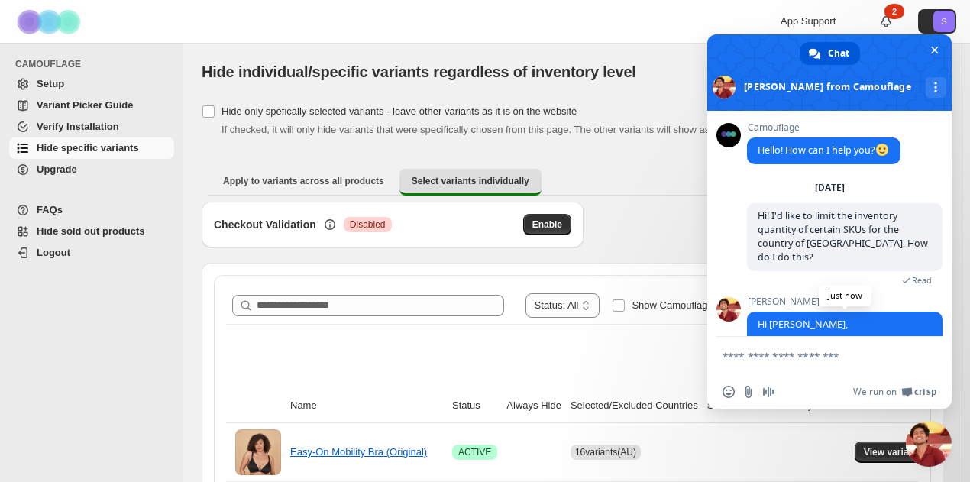
scroll to position [108, 0]
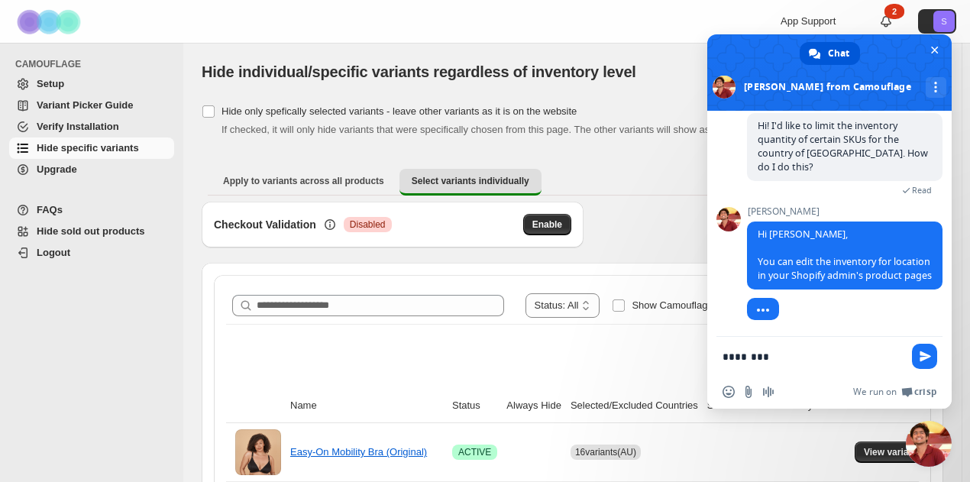
type textarea "*********"
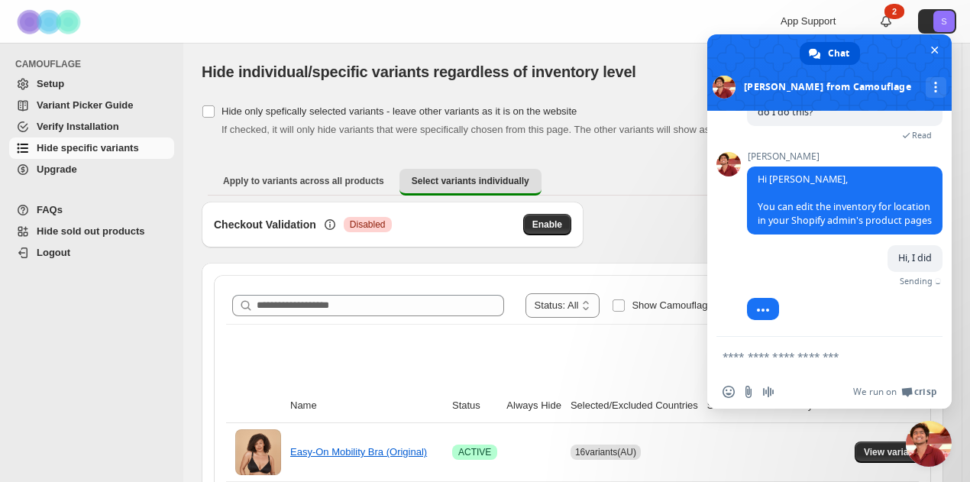
scroll to position [147, 0]
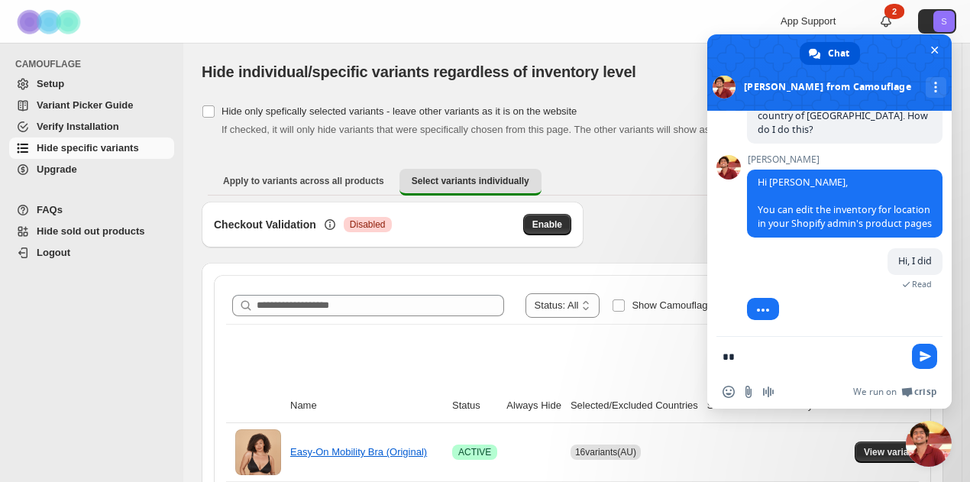
type textarea "*"
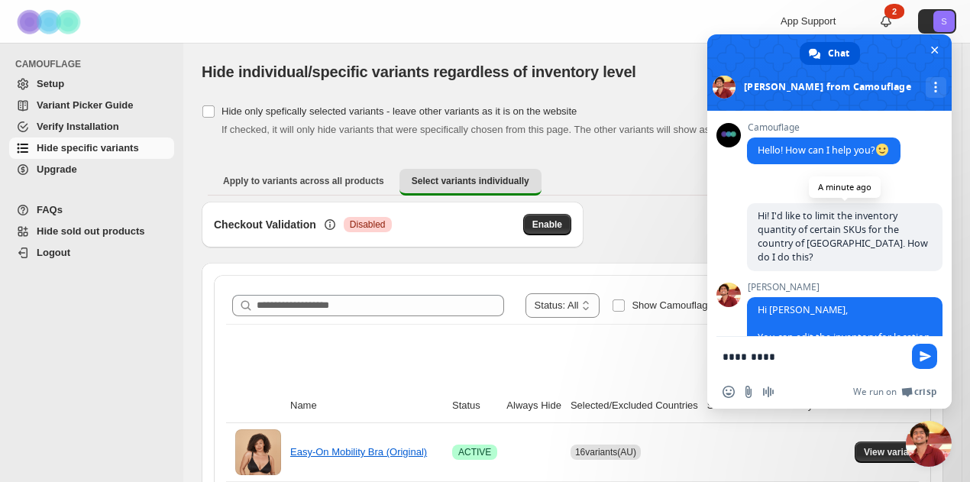
scroll to position [117, 0]
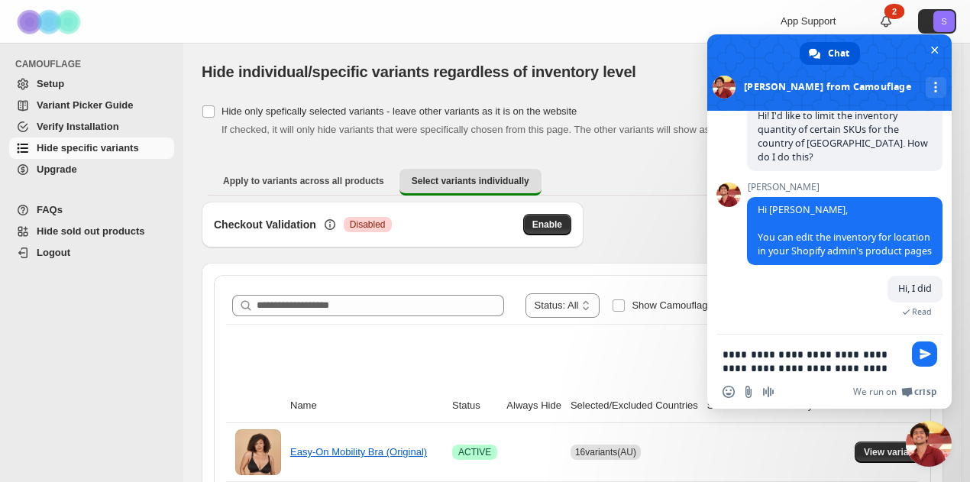
type textarea "**********"
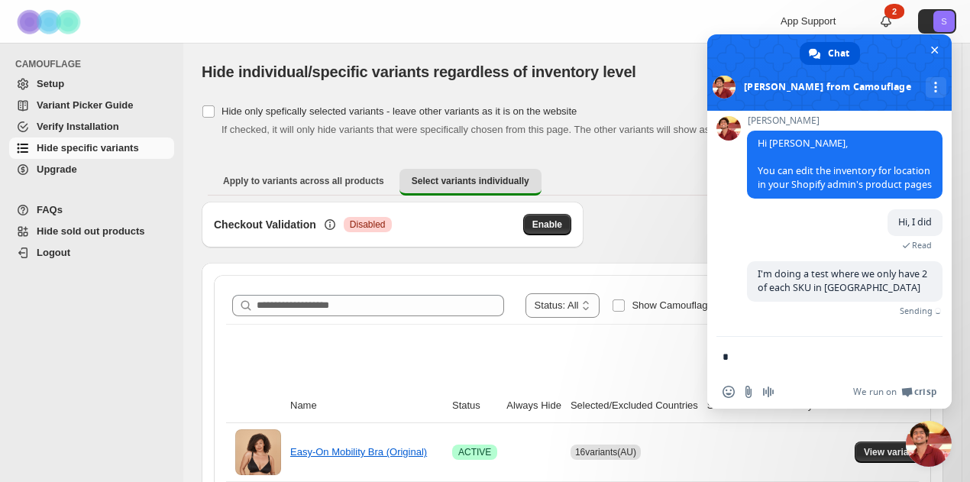
scroll to position [148, 0]
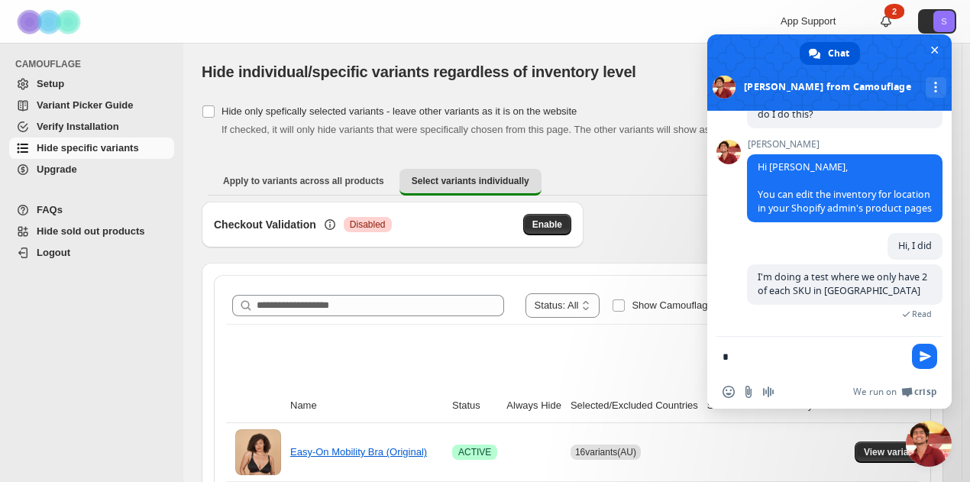
type textarea "*"
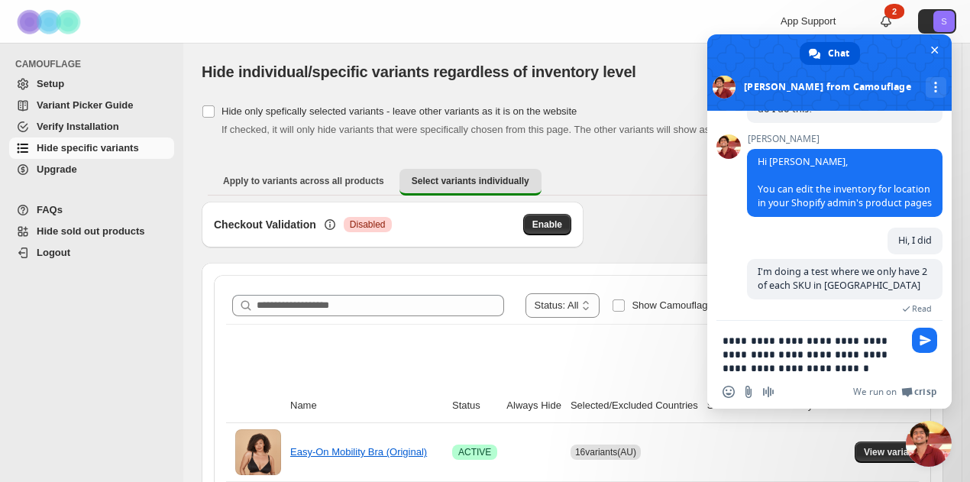
type textarea "**********"
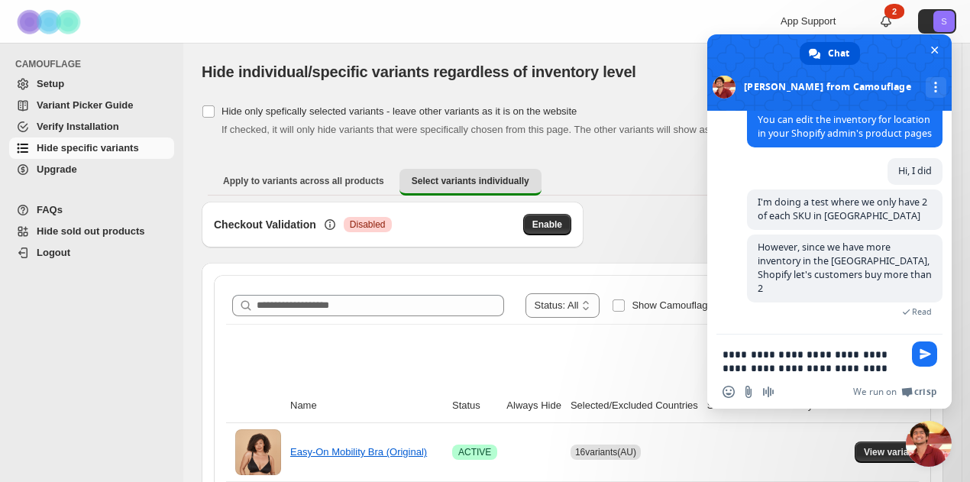
scroll to position [247, 0]
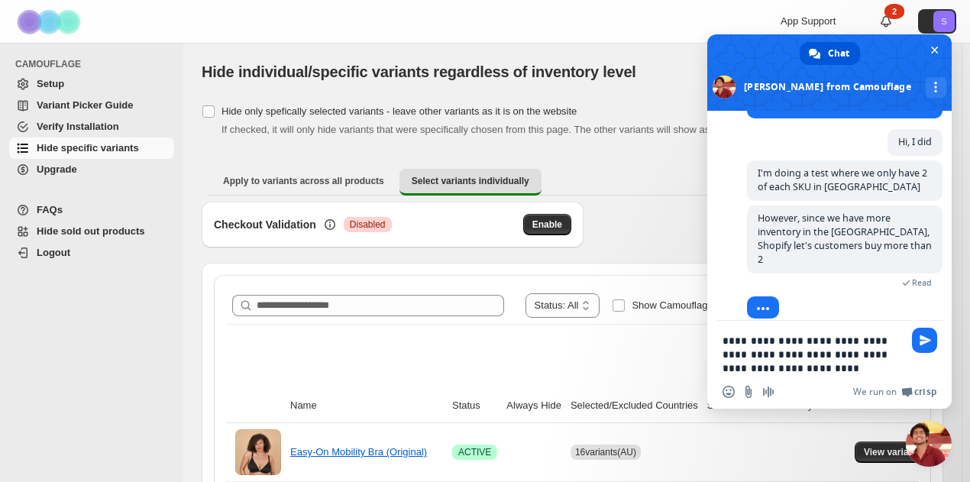
type textarea "**********"
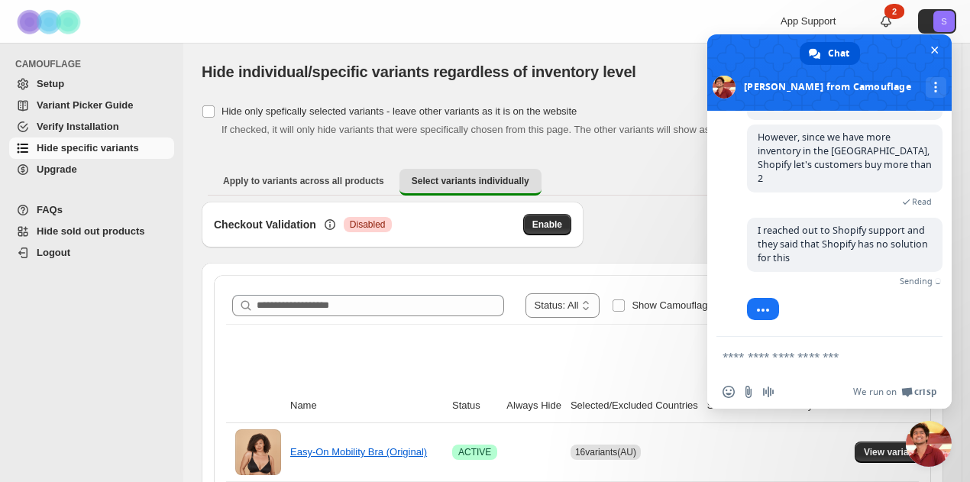
scroll to position [313, 0]
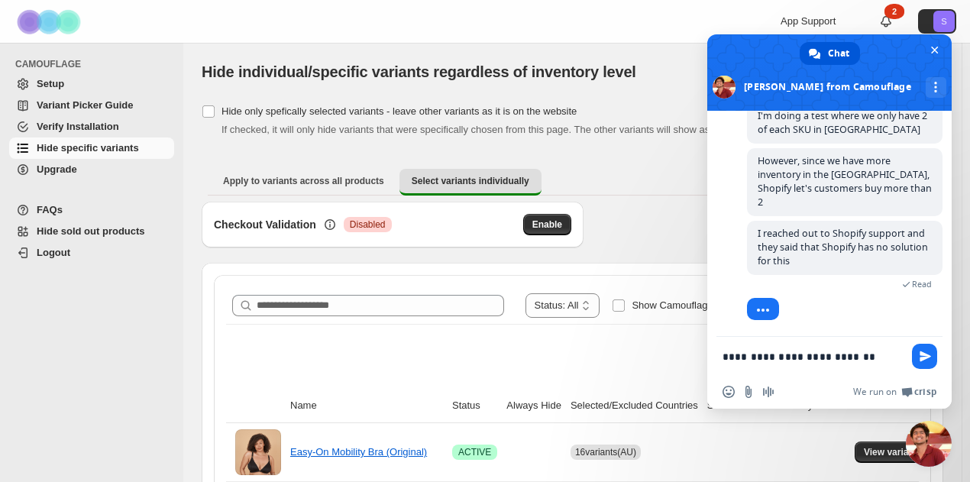
type textarea "**********"
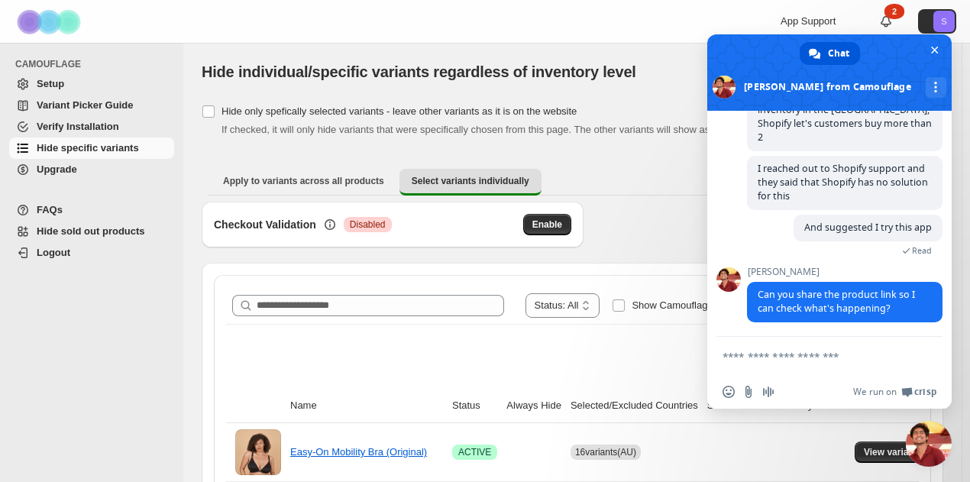
scroll to position [383, 0]
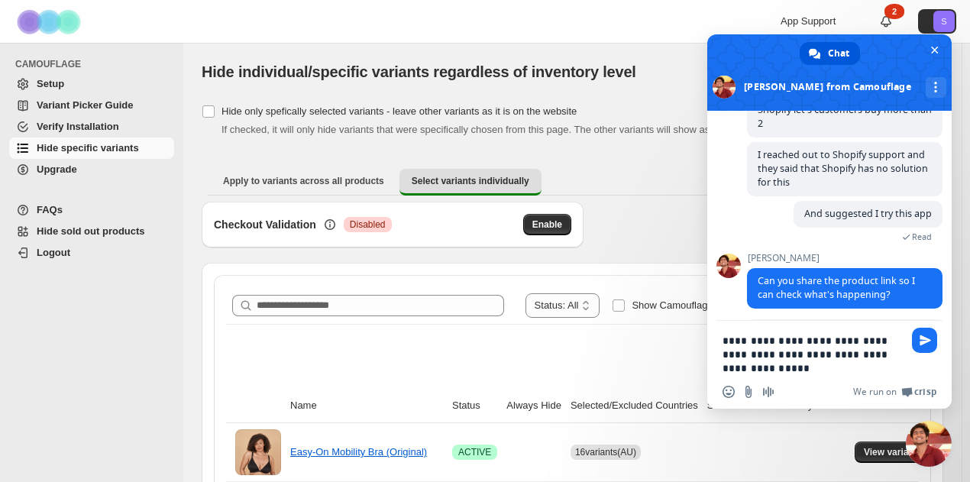
type textarea "**********"
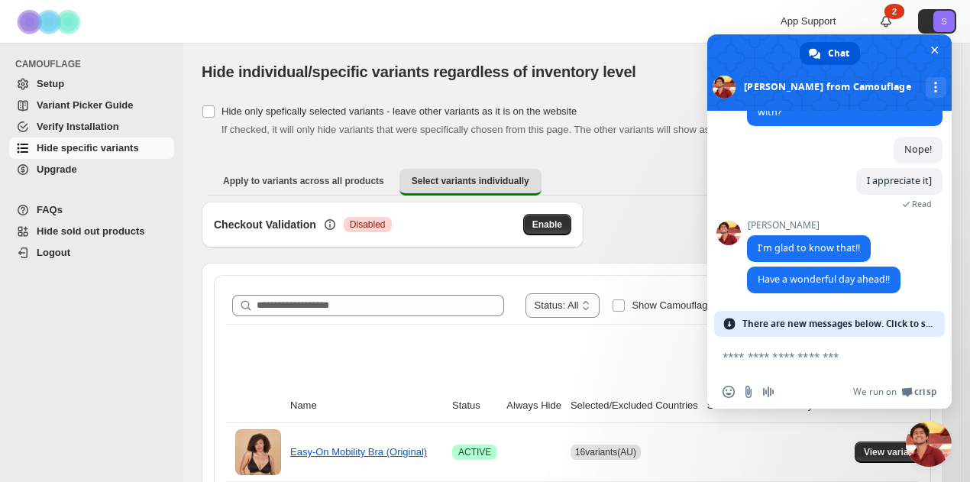
scroll to position [1449, 0]
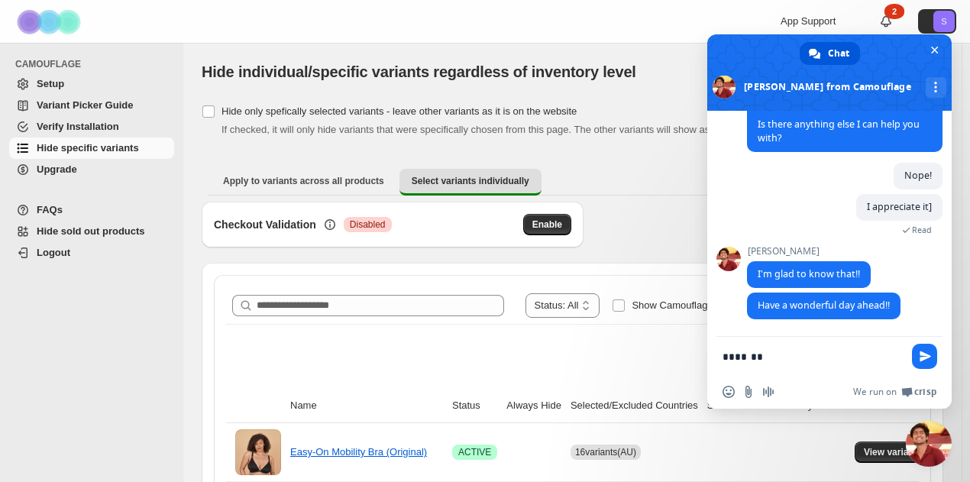
type textarea "********"
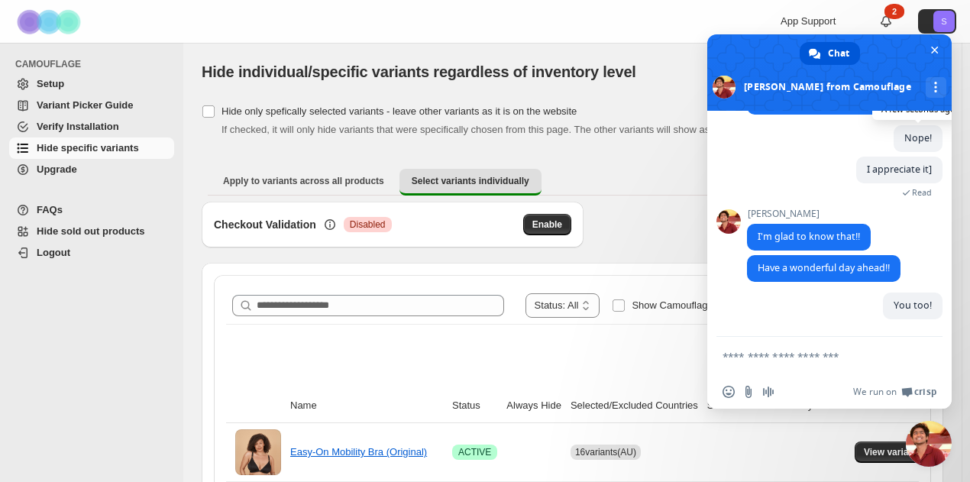
scroll to position [1487, 0]
click at [935, 48] on span "Close chat" at bounding box center [935, 51] width 8 height 8
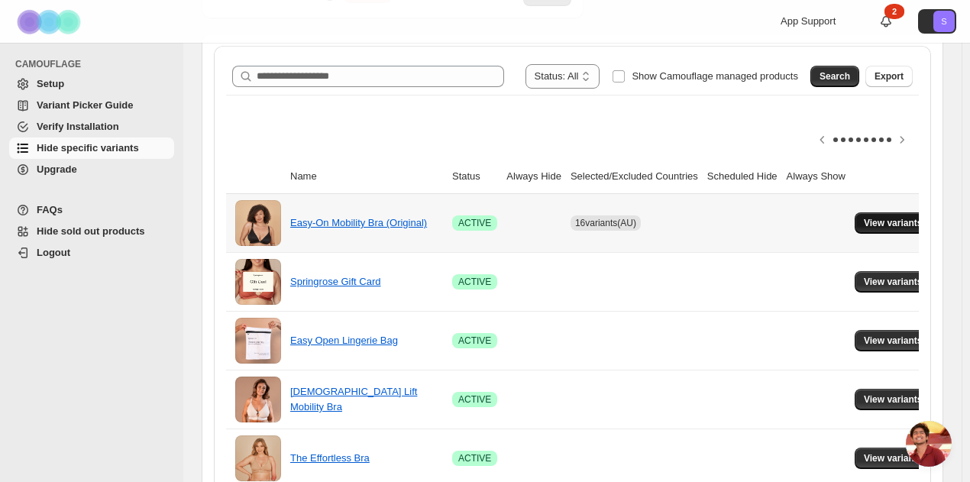
scroll to position [0, 35]
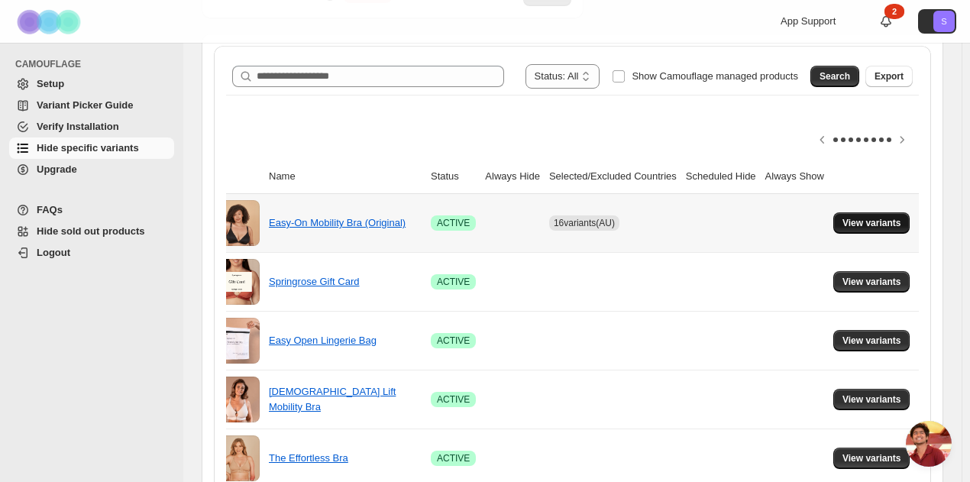
click at [896, 226] on span "View variants" at bounding box center [871, 223] width 59 height 12
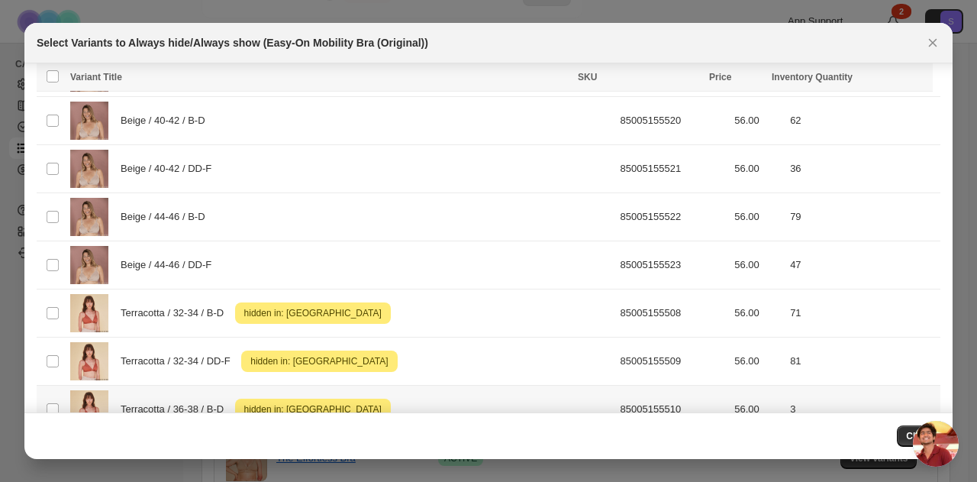
scroll to position [534, 0]
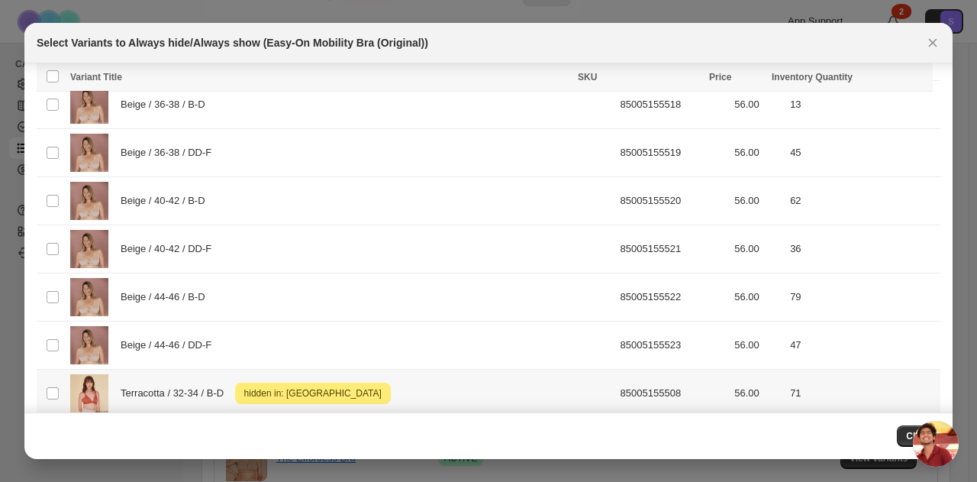
click at [54, 396] on td "Select product variant" at bounding box center [51, 394] width 29 height 48
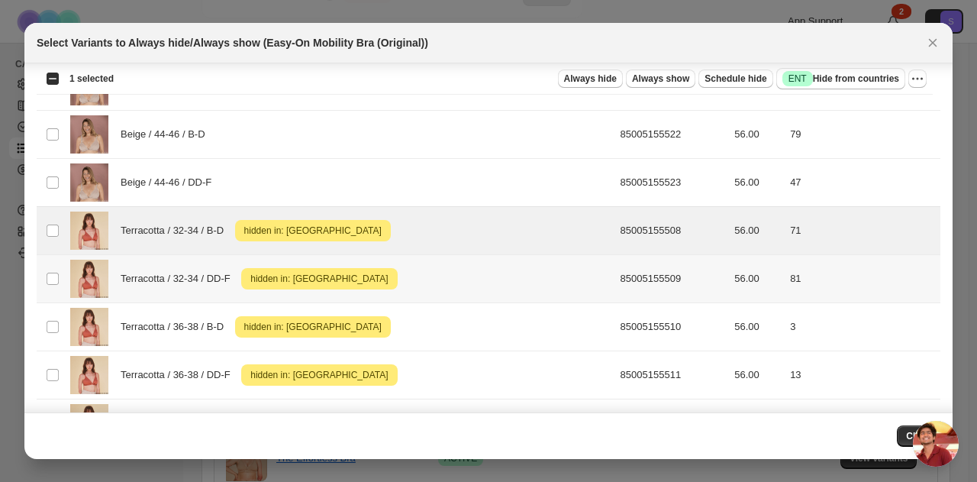
scroll to position [687, 0]
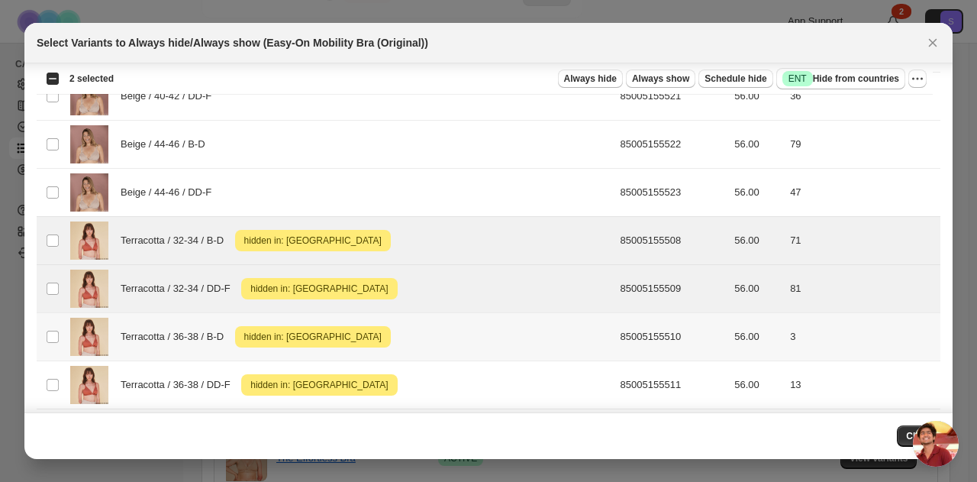
click at [54, 320] on td "Select product variant" at bounding box center [51, 337] width 29 height 48
click at [53, 366] on td "Select product variant" at bounding box center [51, 385] width 29 height 48
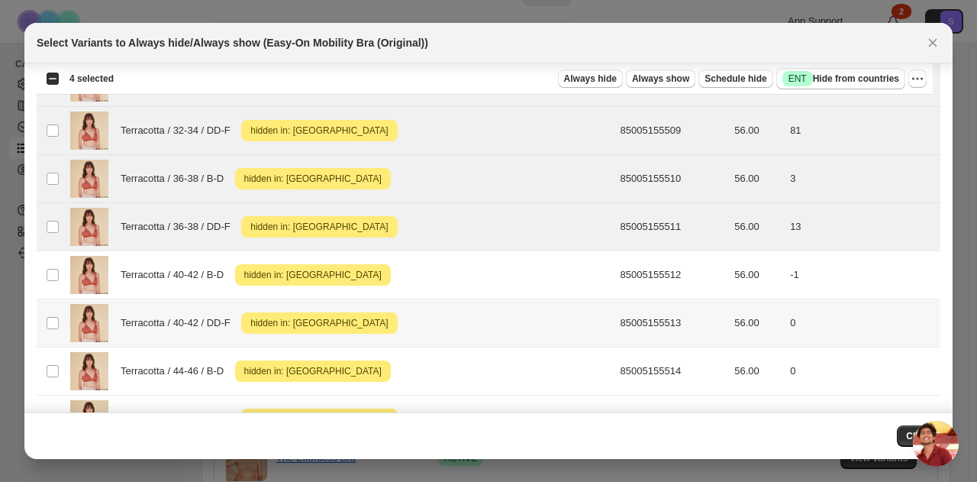
scroll to position [840, 0]
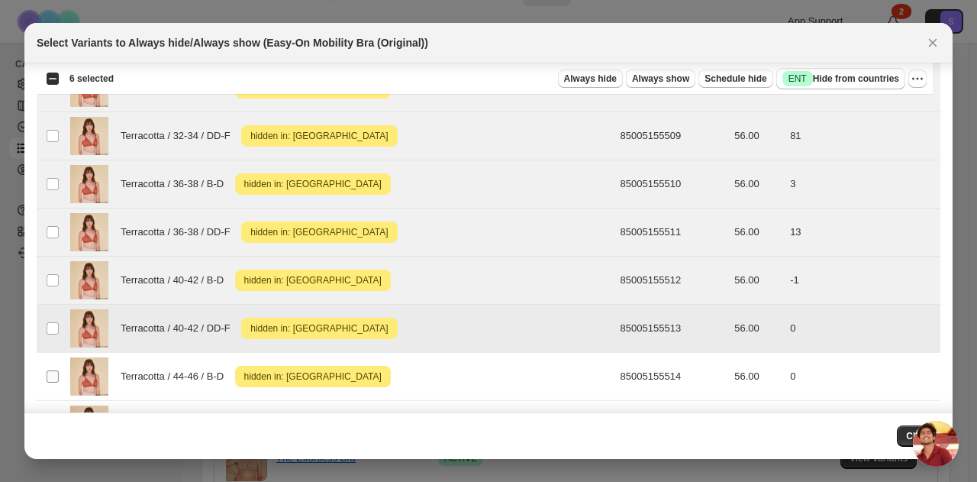
click at [59, 373] on span ":r2s:" at bounding box center [53, 377] width 14 height 14
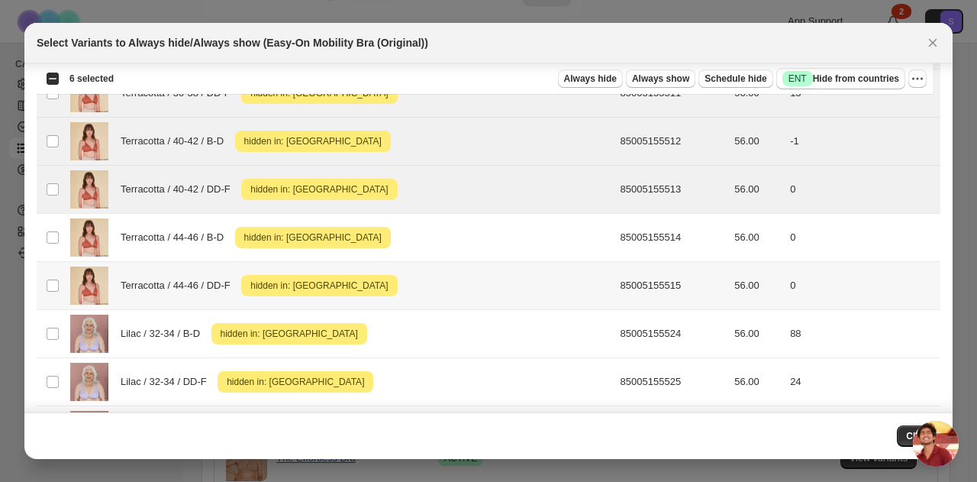
scroll to position [993, 0]
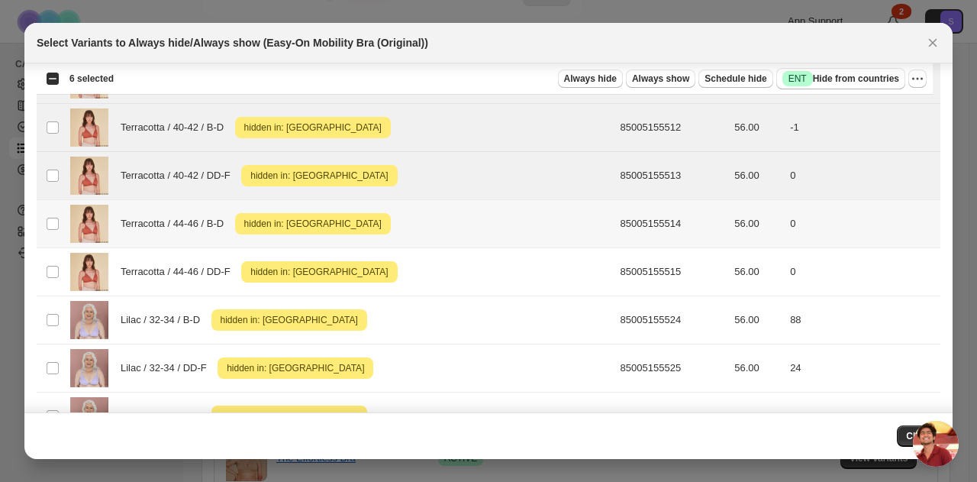
click at [61, 212] on td "Select product variant" at bounding box center [51, 224] width 29 height 48
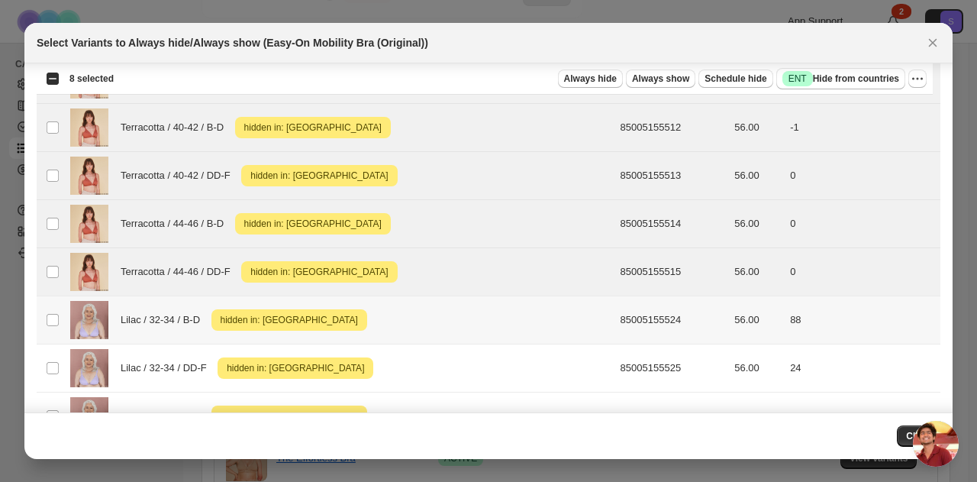
click at [42, 314] on td "Select product variant" at bounding box center [51, 320] width 29 height 48
click at [60, 364] on td "Select product variant" at bounding box center [51, 368] width 29 height 48
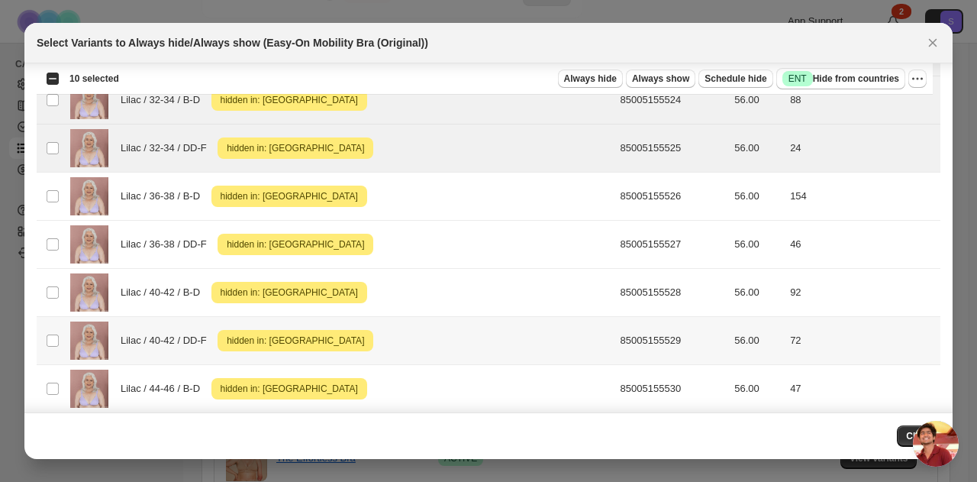
scroll to position [1222, 0]
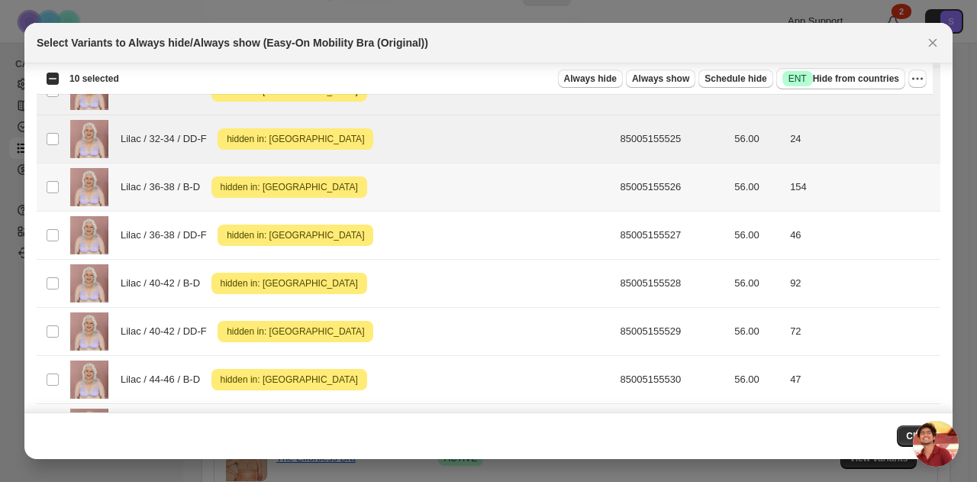
click at [60, 177] on td "Select product variant" at bounding box center [51, 187] width 29 height 48
click at [42, 231] on td "Select product variant" at bounding box center [51, 235] width 29 height 48
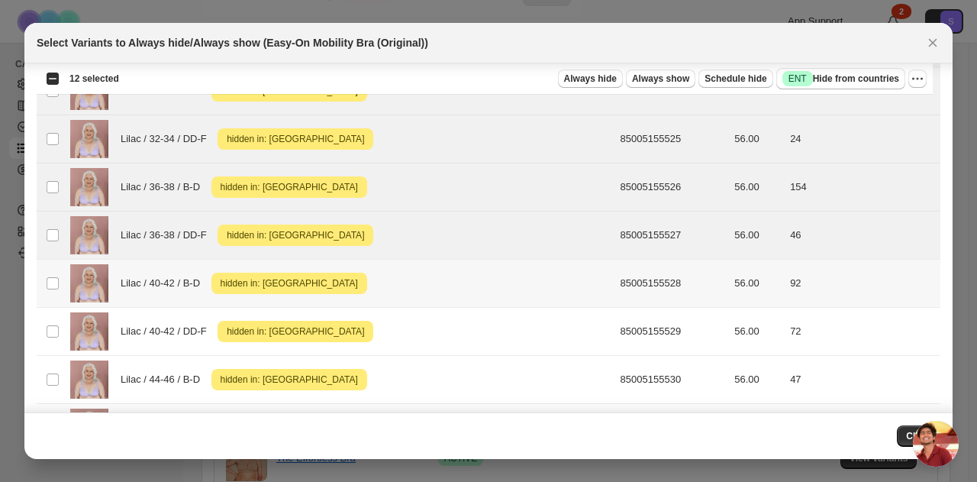
click at [56, 283] on td "Select product variant" at bounding box center [51, 284] width 29 height 48
click at [58, 331] on td "Select product variant" at bounding box center [51, 332] width 29 height 48
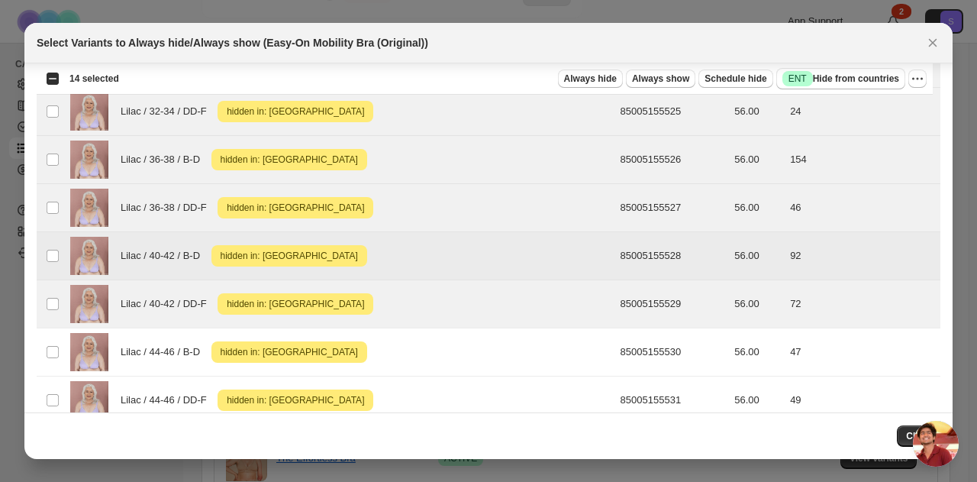
scroll to position [1264, 0]
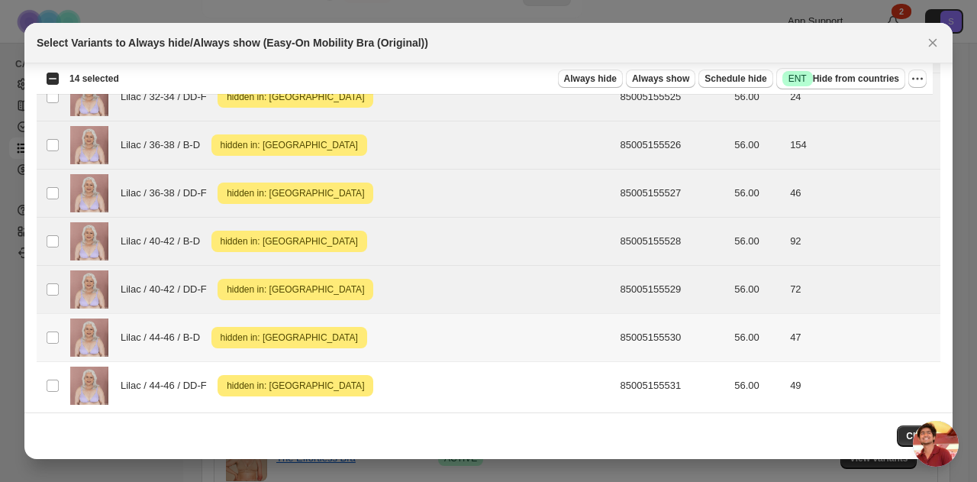
click at [45, 329] on td "Select product variant" at bounding box center [51, 338] width 29 height 48
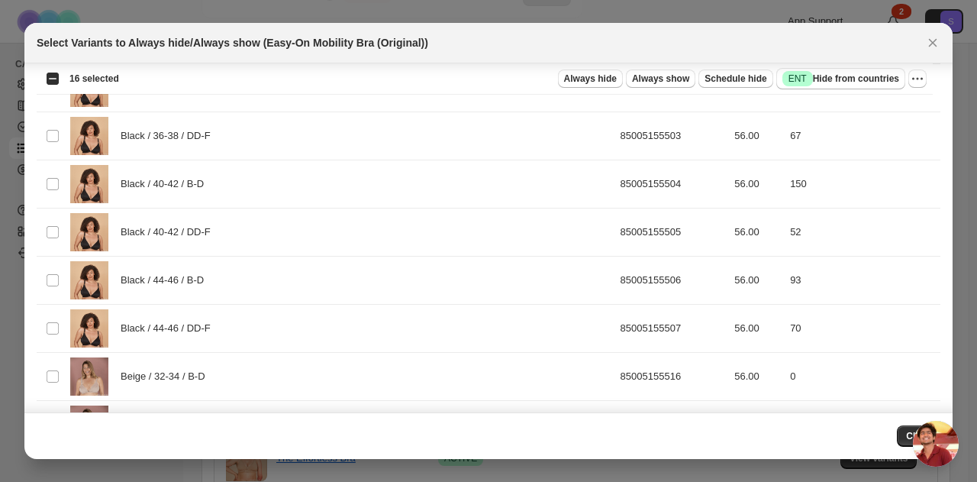
scroll to position [42, 0]
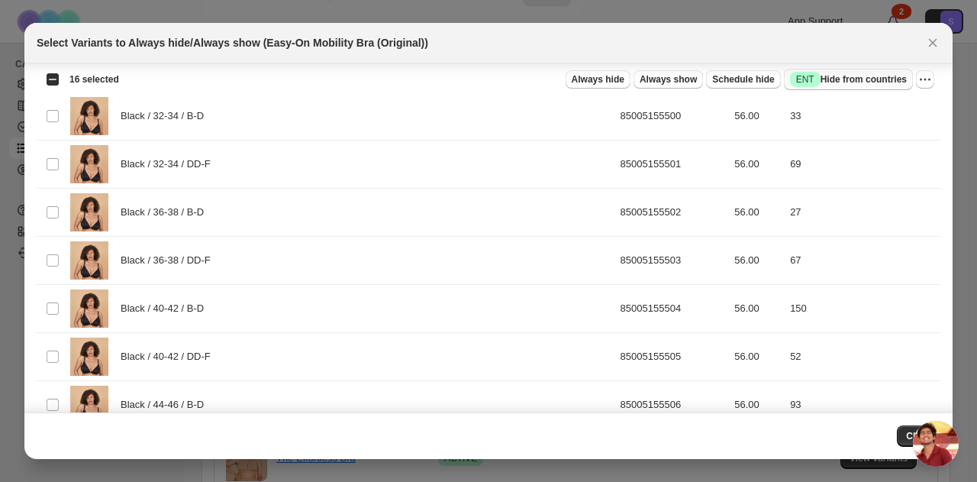
click at [817, 79] on span "Success ENT Hide from countries" at bounding box center [848, 79] width 117 height 15
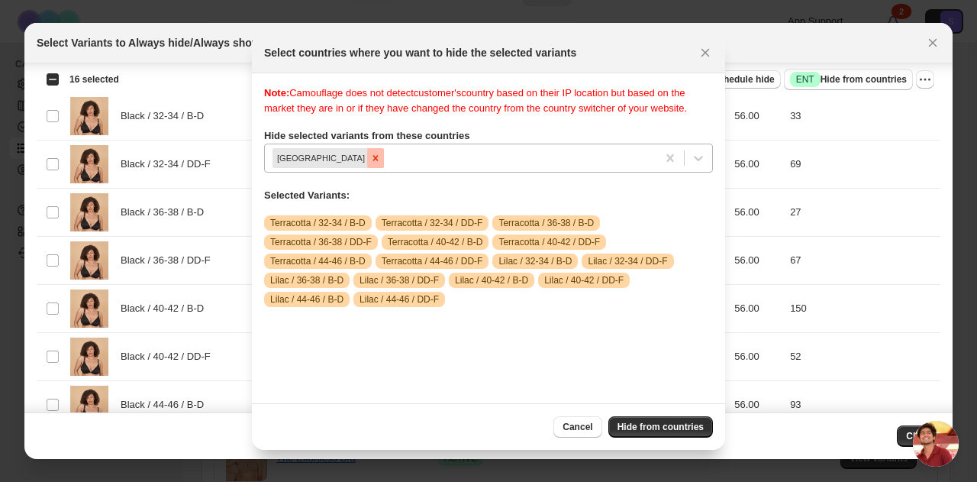
click at [370, 163] on icon "Remove Australia" at bounding box center [375, 158] width 11 height 11
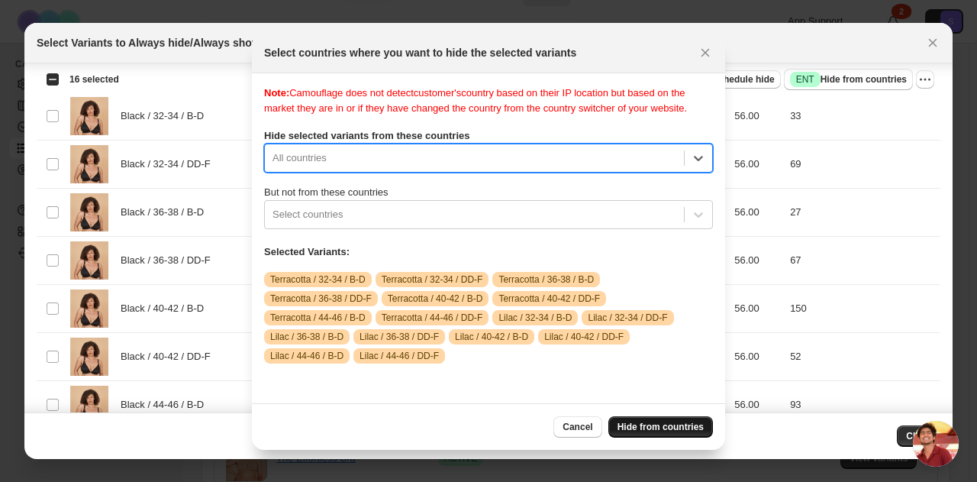
click at [634, 428] on span "Hide from countries" at bounding box center [661, 427] width 86 height 12
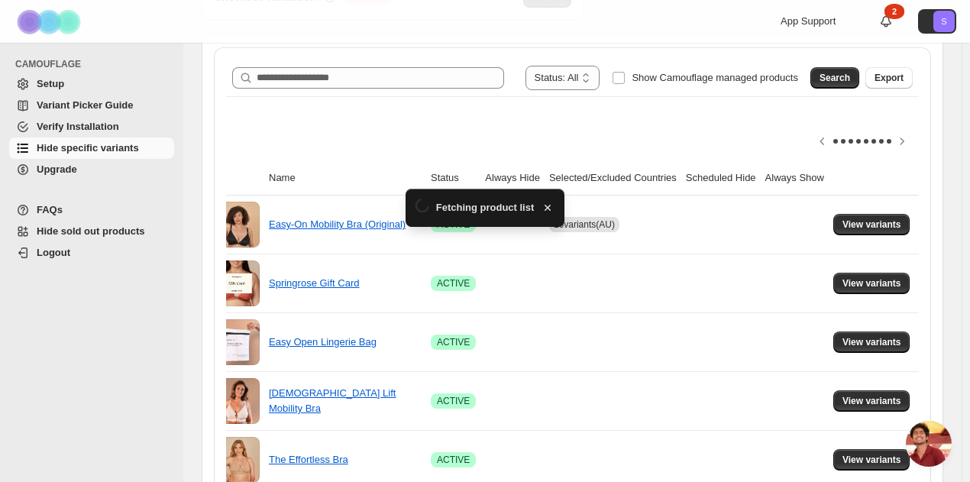
scroll to position [229, 0]
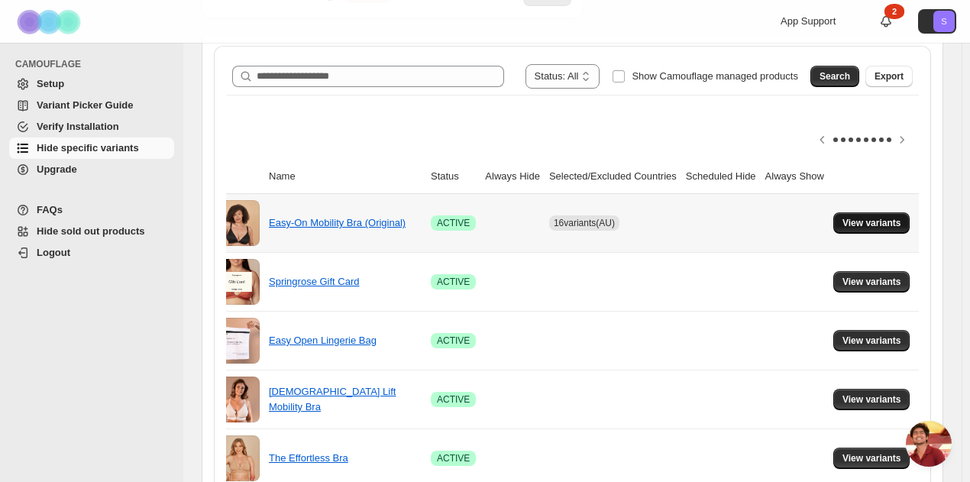
click at [893, 224] on span "View variants" at bounding box center [871, 223] width 59 height 12
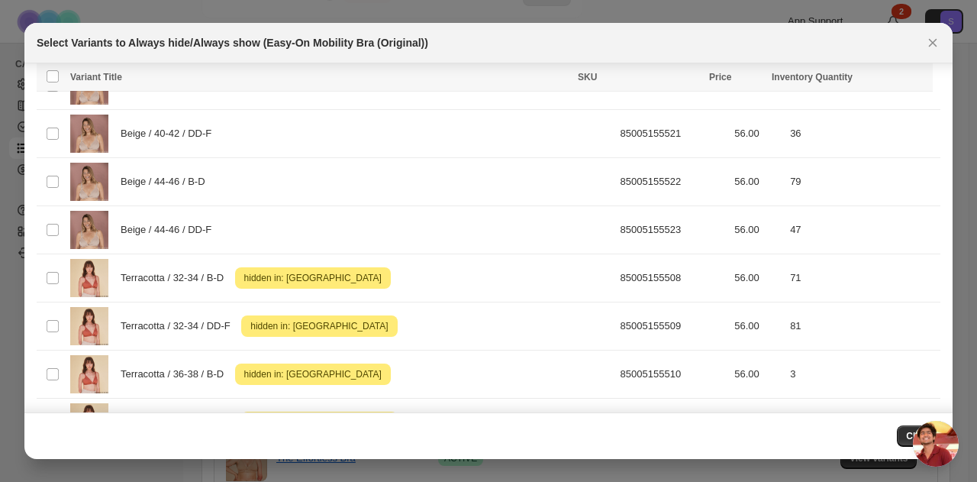
scroll to position [500, 0]
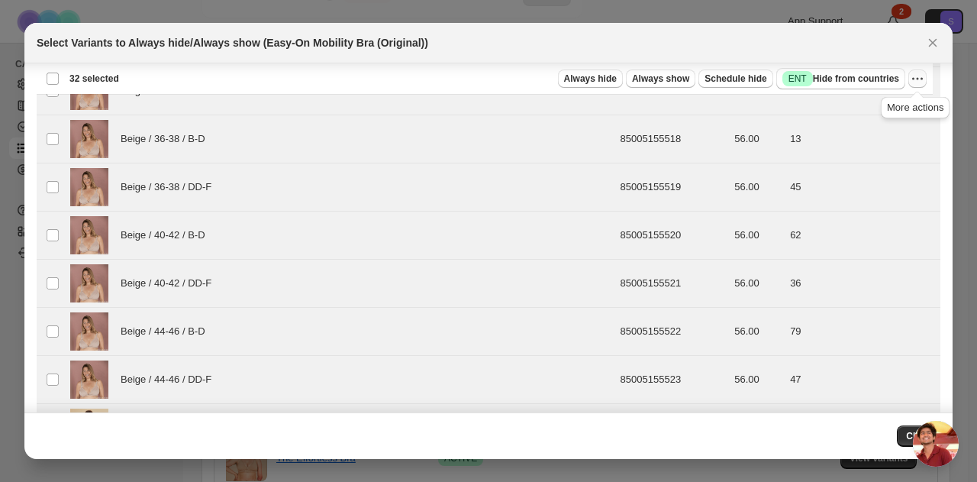
click at [915, 82] on icon "More actions" at bounding box center [917, 78] width 15 height 15
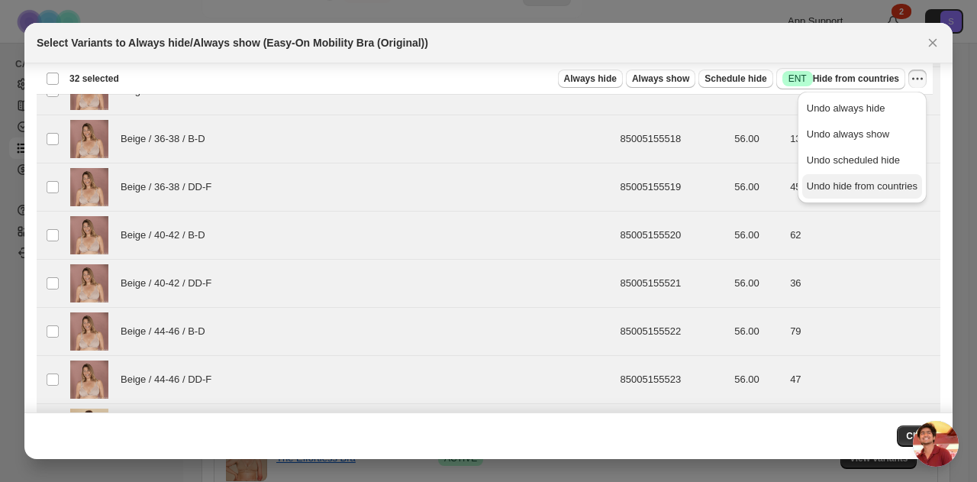
click at [889, 195] on button "Undo hide from countries" at bounding box center [862, 186] width 120 height 24
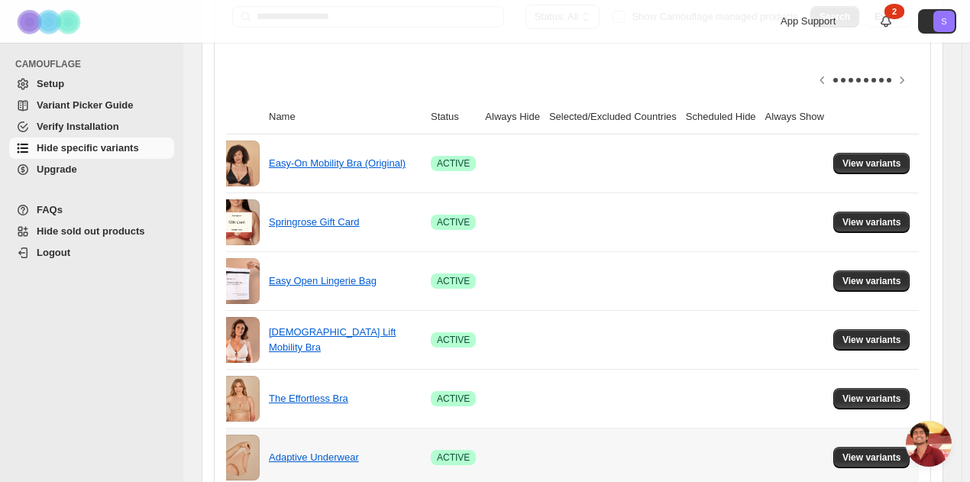
scroll to position [0, 0]
